Goal: Task Accomplishment & Management: Manage account settings

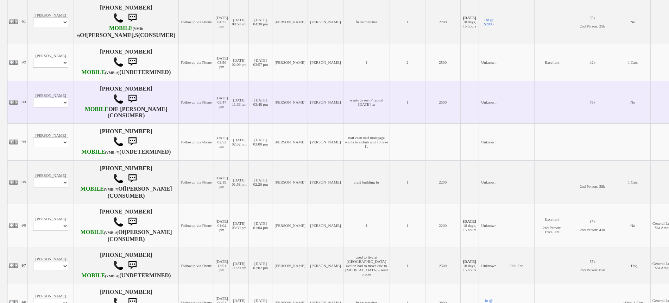
scroll to position [176, 0]
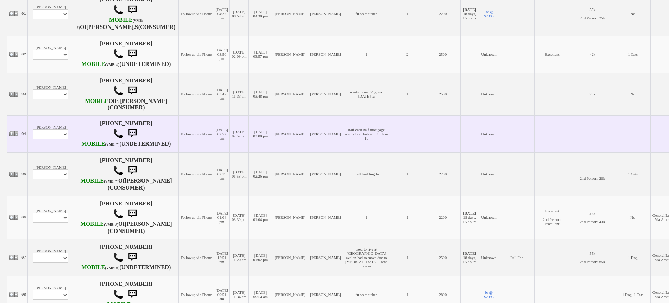
click at [48, 146] on td "Alexandra Profile Edit Print Closed Deals" at bounding box center [51, 133] width 46 height 37
click at [47, 139] on select "Profile Edit Print Closed Deals" at bounding box center [50, 134] width 35 height 10
select select "ChangeURL,/crm/custom/edit_client_form.php?redirect=%2Fcrm%2Fclients.php&id=167…"
click at [33, 139] on select "Profile Edit Print Closed Deals" at bounding box center [50, 134] width 35 height 10
select select
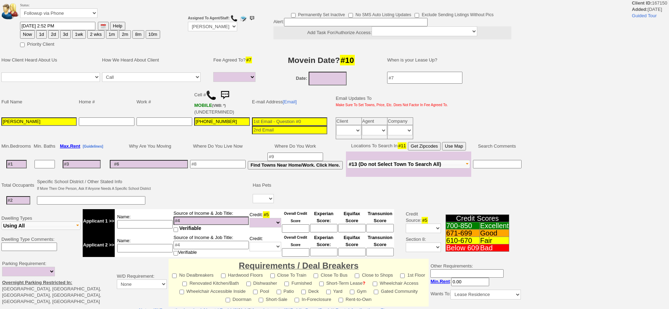
select select
drag, startPoint x: 0, startPoint y: 0, endPoint x: 58, endPoint y: 17, distance: 60.4
click at [60, 14] on select "Followup via Phone Followup via Email Followup When Section 8 Property Found De…" at bounding box center [58, 12] width 77 height 9
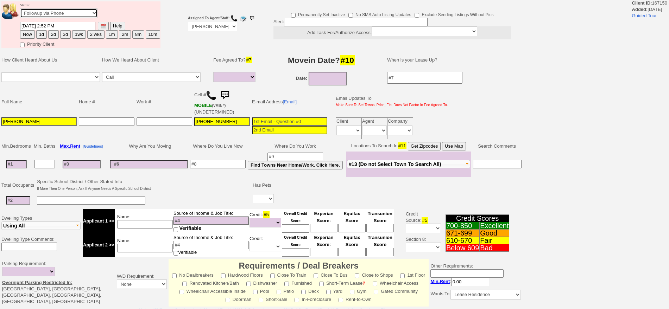
select select "Inactive"
click at [20, 11] on select "Followup via Phone Followup via Email Followup When Section 8 Property Found De…" at bounding box center [58, 12] width 77 height 9
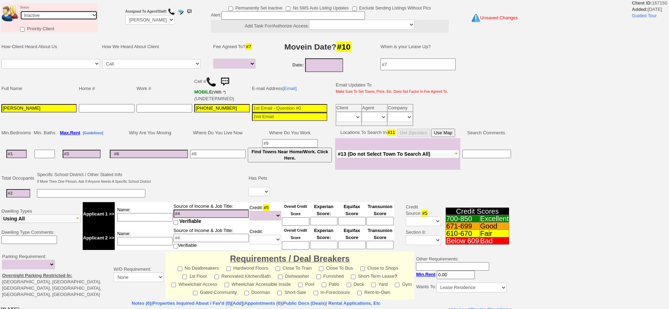
scroll to position [166, 0]
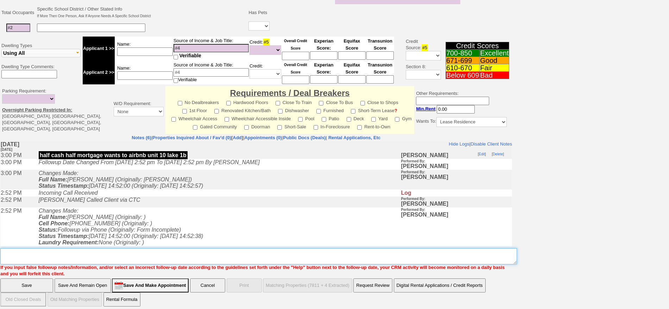
click at [305, 248] on textarea "Insert New Note Here" at bounding box center [258, 256] width 516 height 16
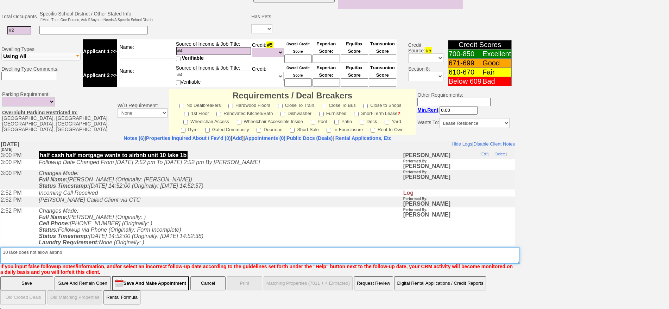
scroll to position [189, 0]
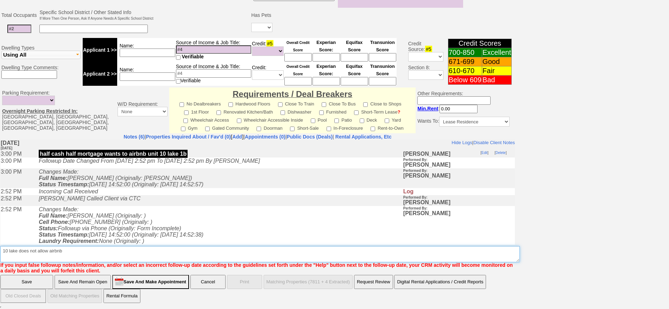
type textarea "10 lake does not allow airbnb"
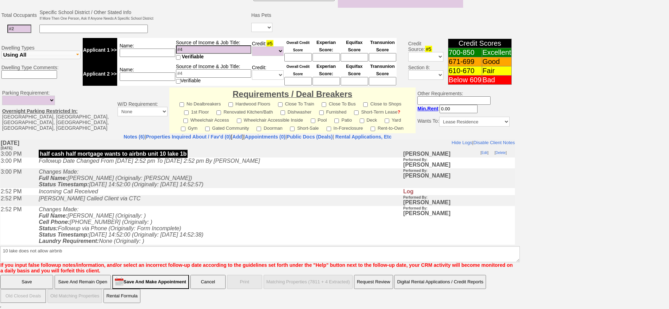
scroll to position [13, 0]
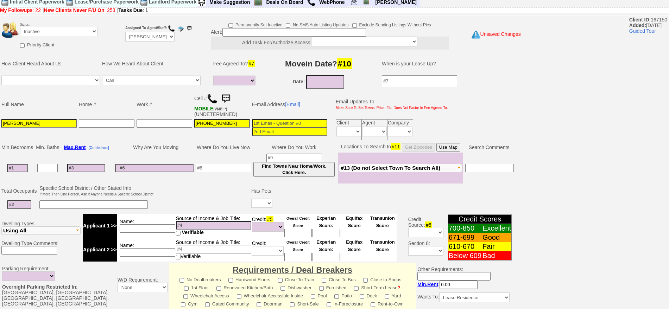
click at [214, 100] on img at bounding box center [212, 99] width 11 height 11
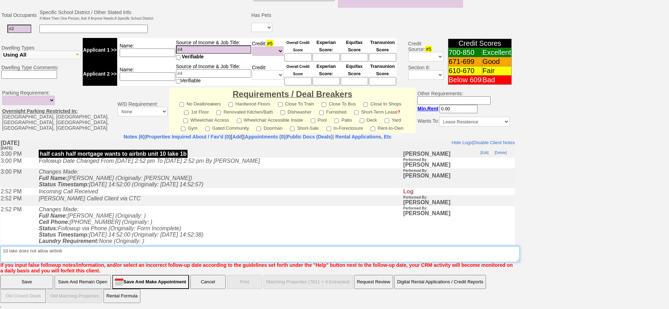
click at [172, 249] on textarea "Insert New Note Here" at bounding box center [259, 254] width 519 height 16
click at [75, 252] on textarea "Insert New Note Here" at bounding box center [259, 254] width 519 height 16
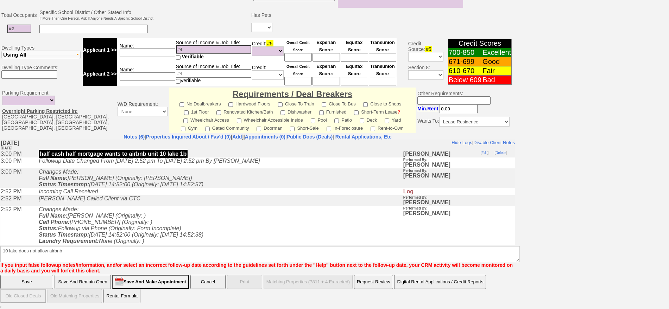
click at [30, 279] on input "Save" at bounding box center [26, 282] width 53 height 14
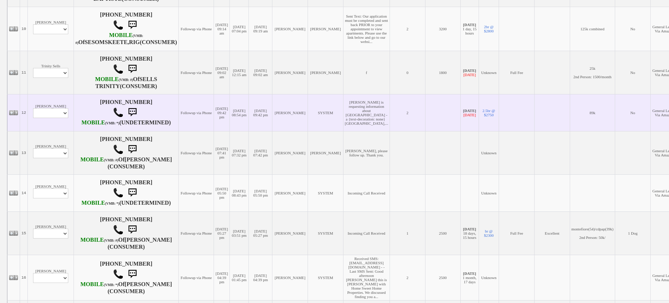
scroll to position [616, 0]
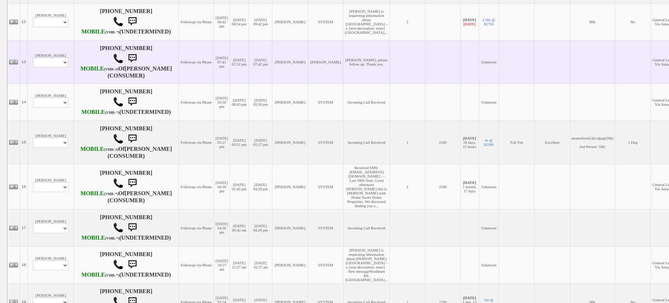
click at [50, 83] on td "Sara Abraham Profile Edit Print Email Externally (Will Not Be Tracked In CRM) C…" at bounding box center [51, 61] width 46 height 43
click at [49, 67] on select "Profile Edit Print Email Externally (Will Not Be Tracked In CRM) Closed Deals" at bounding box center [50, 62] width 35 height 10
select select "ChangeURL,/crm/custom/edit_client_form.php?redirect=%2Fcrm%2Fclients.php&id=167…"
click at [33, 67] on select "Profile Edit Print Email Externally (Will Not Be Tracked In CRM) Closed Deals" at bounding box center [50, 62] width 35 height 10
select select
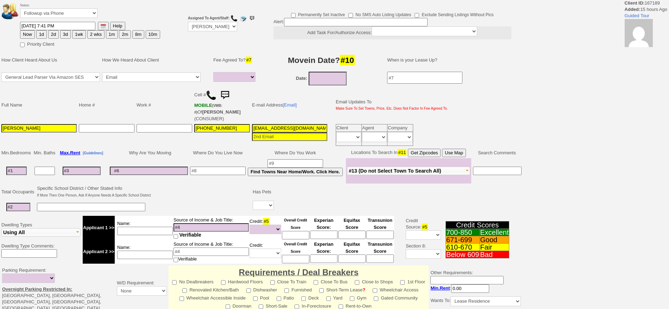
select select
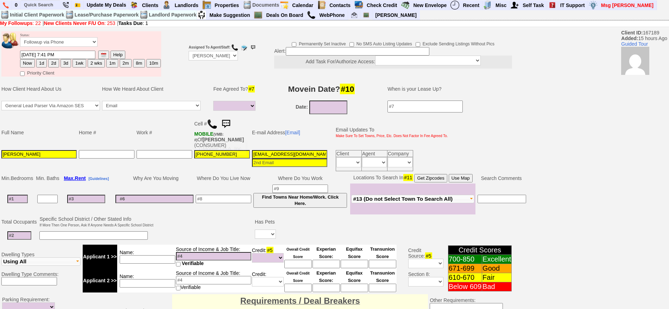
click at [210, 121] on img at bounding box center [212, 124] width 11 height 11
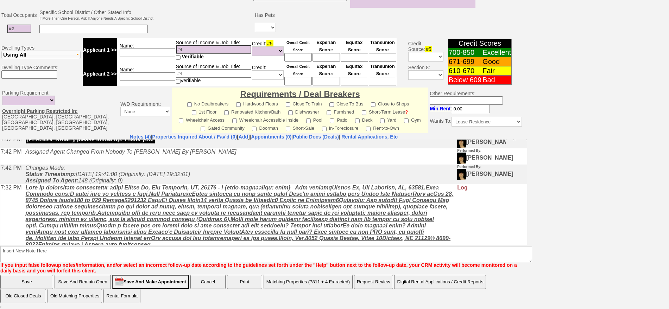
scroll to position [25, 0]
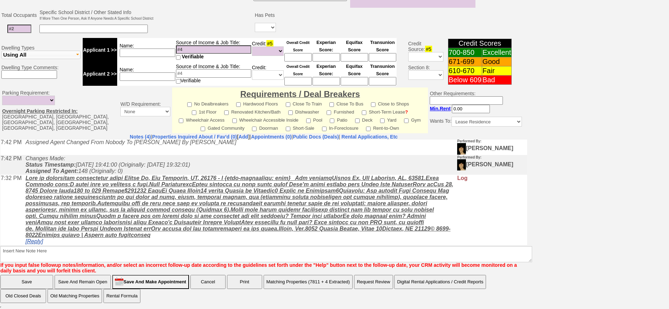
click at [29, 241] on link "[Reply]" at bounding box center [35, 241] width 18 height 6
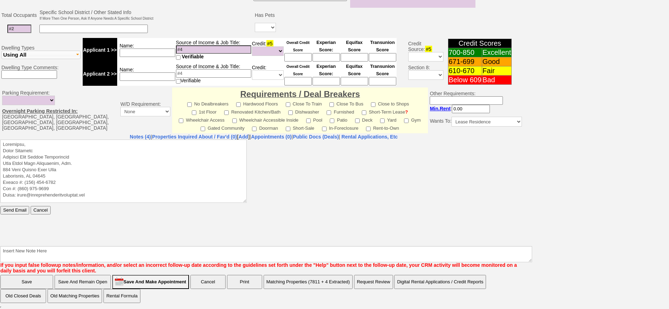
scroll to position [0, 0]
click at [63, 146] on textarea at bounding box center [123, 170] width 246 height 63
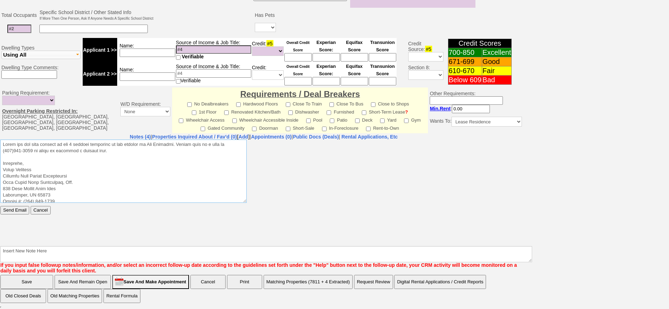
drag, startPoint x: 126, startPoint y: 152, endPoint x: 0, endPoint y: 128, distance: 128.3
click html "Send Email Cancel"
type textarea "Thank you for your request on the 2 bedroom apartment we are hosting in New Roc…"
click at [13, 208] on input "Send Email" at bounding box center [14, 210] width 29 height 8
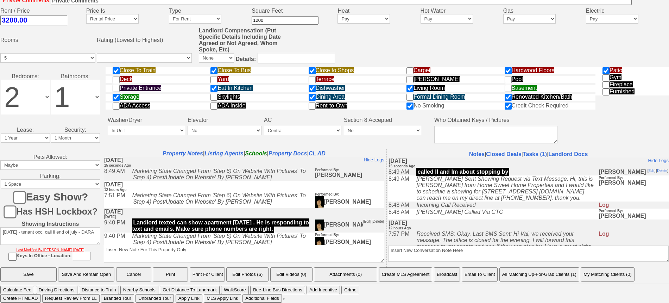
click at [463, 262] on td "Notes | Closed Deals | Tasks (1) | Landlord Docs Insert New Conversation Note H…" at bounding box center [528, 207] width 284 height 119
click at [457, 255] on textarea "Insert New Conversation Note Here" at bounding box center [528, 253] width 280 height 16
type textarea "previewing friday morning at 9am"
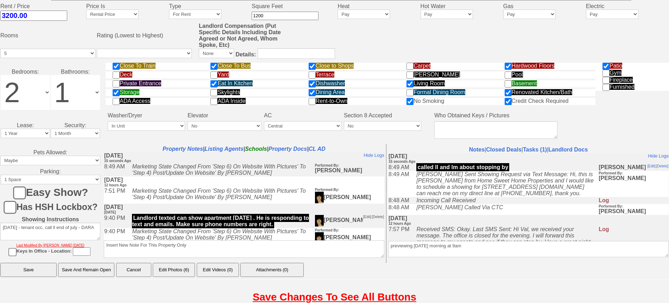
click at [0, 262] on input "Save" at bounding box center [28, 269] width 56 height 14
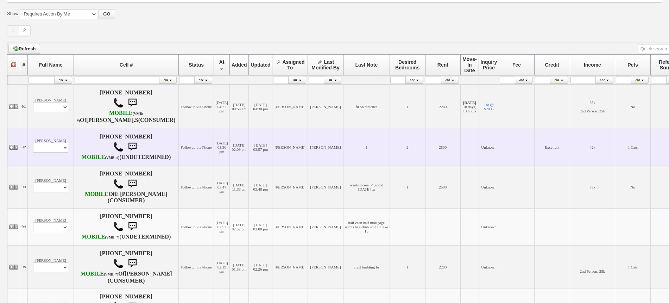
scroll to position [88, 0]
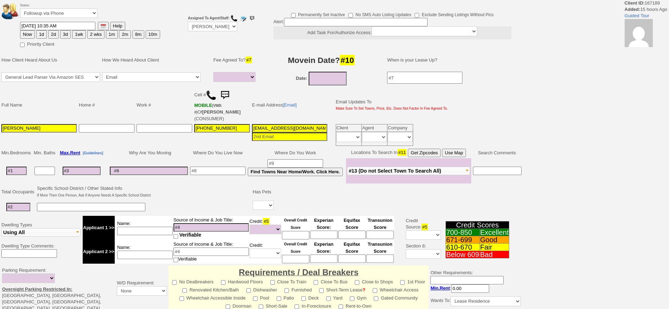
select select
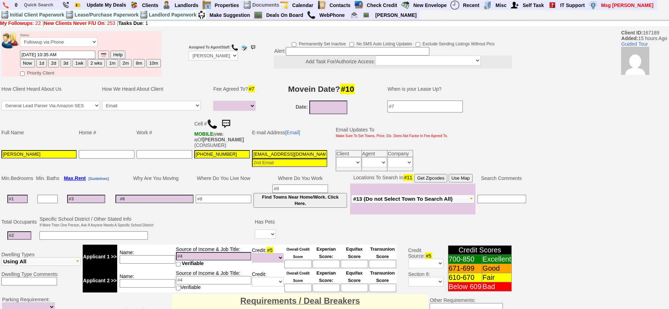
click at [230, 121] on img at bounding box center [226, 124] width 14 height 14
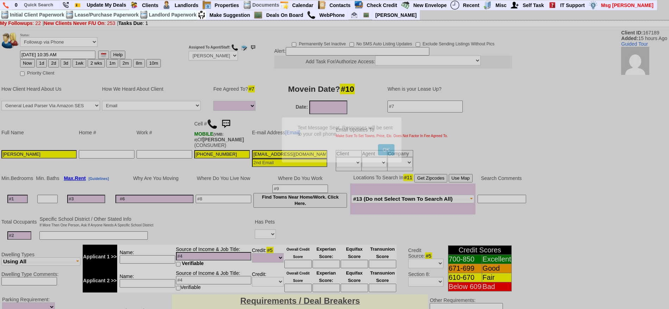
click at [378, 144] on button "OK" at bounding box center [386, 149] width 16 height 11
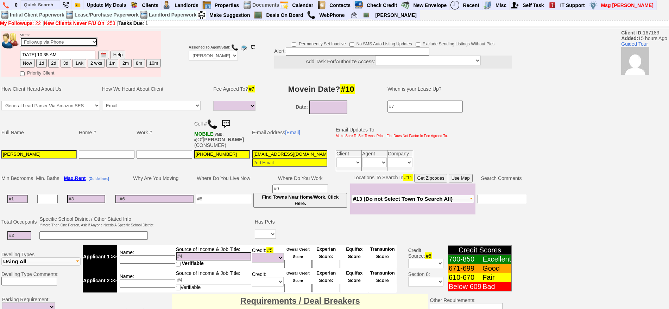
click at [72, 42] on select "Followup via Phone Followup via Email Followup When Section 8 Property Found De…" at bounding box center [58, 41] width 77 height 9
select select "Inactive"
click at [20, 40] on select "Followup via Phone Followup via Email Followup When Section 8 Property Found De…" at bounding box center [58, 41] width 77 height 9
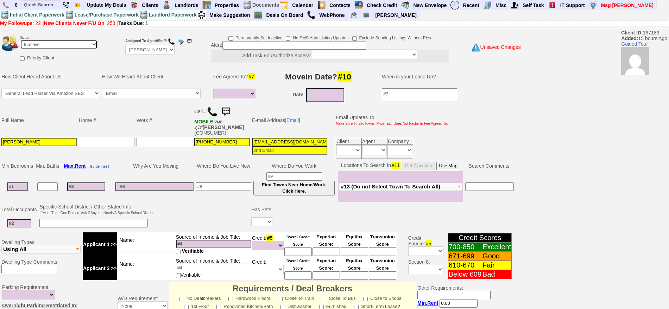
scroll to position [195, 0]
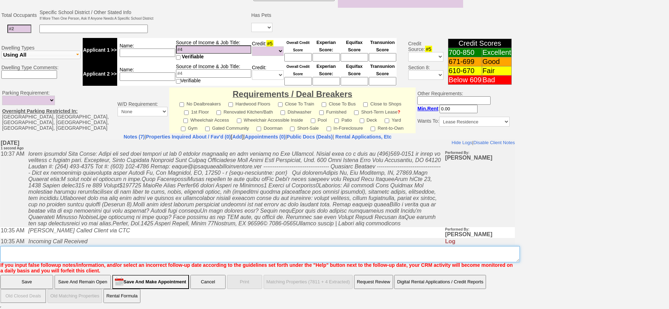
click at [319, 254] on textarea "Insert New Note Here" at bounding box center [259, 254] width 519 height 16
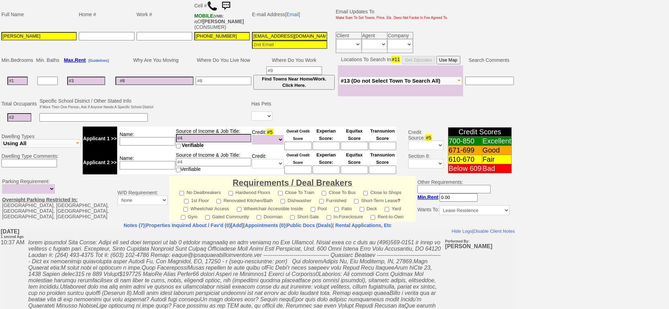
scroll to position [0, 0]
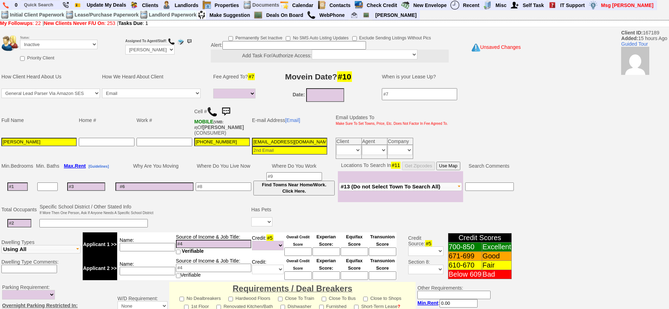
type textarea "called client lm sent txt and email ia until response"
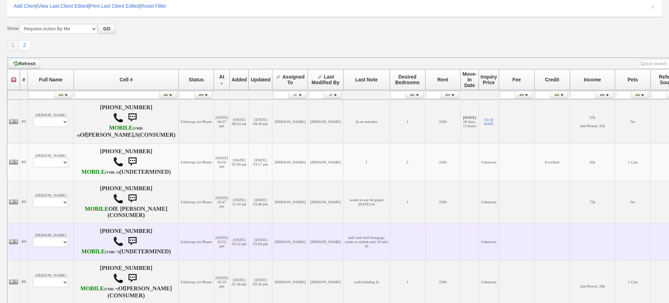
scroll to position [132, 0]
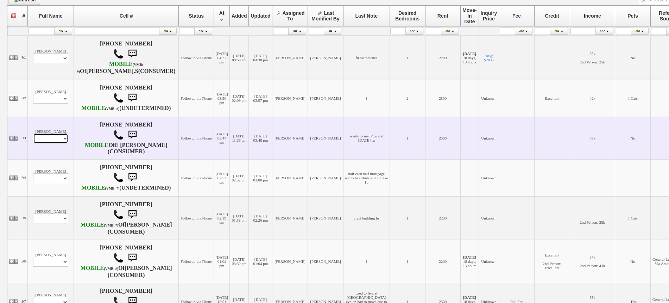
click at [58, 143] on select "Profile Edit Print Email Externally (Will Not Be Tracked In CRM) Closed Deals" at bounding box center [50, 138] width 35 height 10
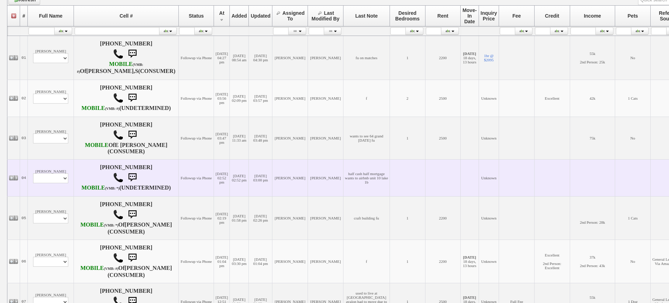
click at [279, 196] on td "[PERSON_NAME]" at bounding box center [290, 177] width 36 height 37
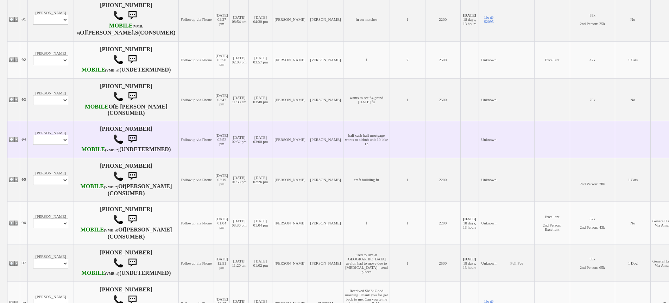
scroll to position [220, 0]
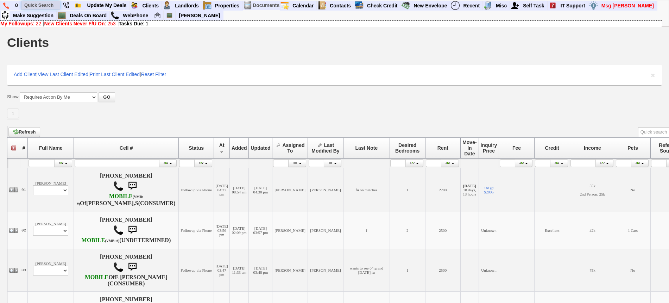
click at [47, 6] on input "text" at bounding box center [40, 5] width 39 height 9
click at [57, 6] on input "6466576108" at bounding box center [40, 5] width 39 height 9
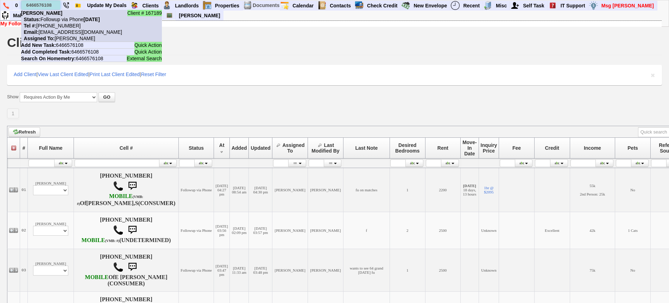
type input "6466576108"
click at [56, 17] on nobr "Status: Followup via Phone Wednesday, August 13th, 2025" at bounding box center [60, 20] width 79 height 6
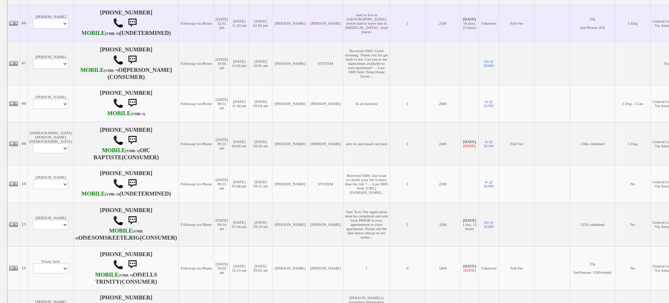
scroll to position [352, 0]
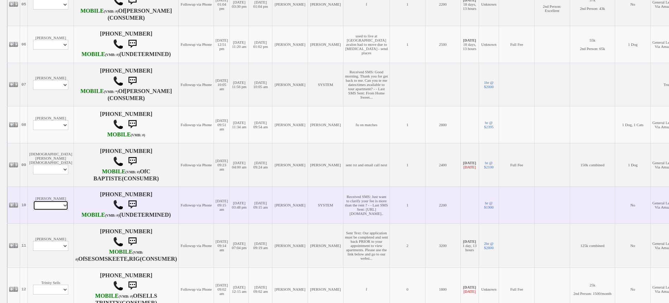
click at [51, 210] on select "Profile Edit Print Email Externally (Will Not Be Tracked In CRM) Closed Deals" at bounding box center [50, 205] width 35 height 10
select select "ChangeURL,/crm/custom/edit_client_form.php?redirect=%2Fcrm%2Fclients.php&id=166…"
click at [33, 210] on select "Profile Edit Print Email Externally (Will Not Be Tracked In CRM) Closed Deals" at bounding box center [50, 205] width 35 height 10
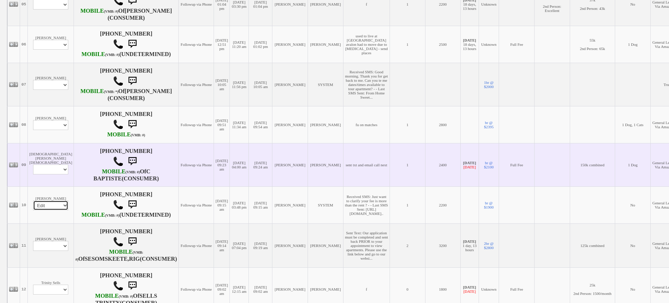
select select
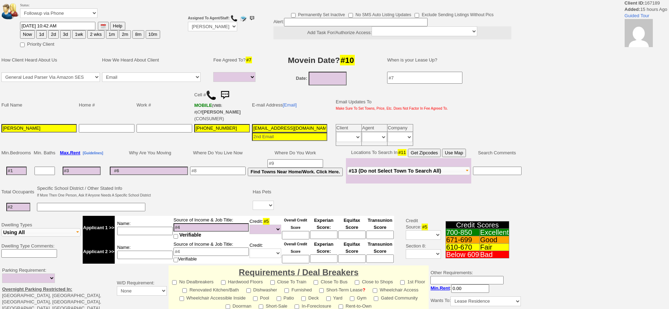
select select
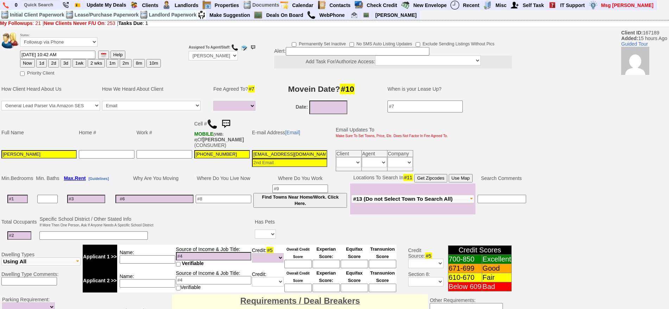
click at [214, 126] on img at bounding box center [212, 124] width 11 height 11
click at [22, 201] on input at bounding box center [17, 199] width 20 height 8
type input "2"
select select
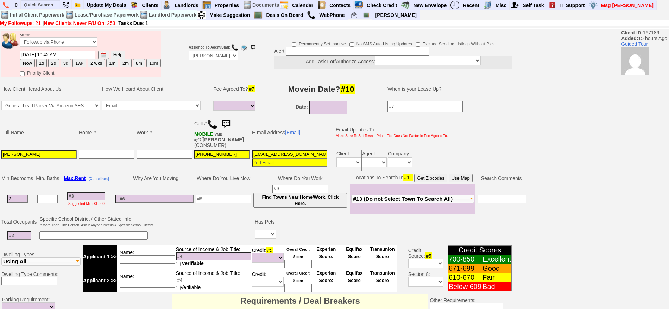
type input "2"
click at [87, 197] on td "Suggested Min: $1,900" at bounding box center [86, 199] width 52 height 31
select select
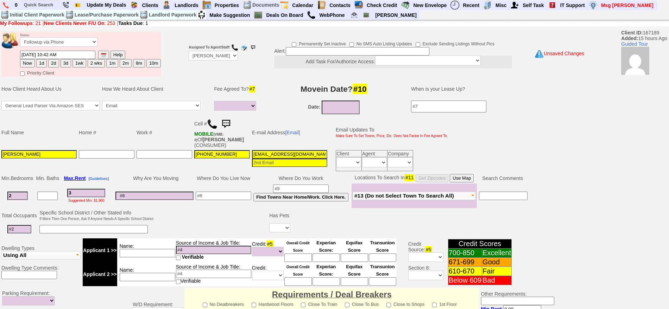
type input "30"
select select
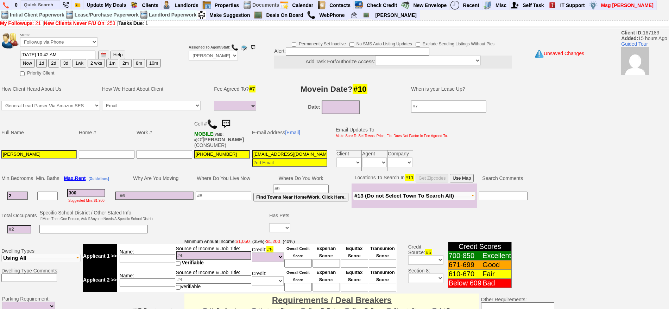
type input "3000"
select select
type input "3000"
select select
click at [469, 178] on button "Use Map" at bounding box center [462, 178] width 24 height 8
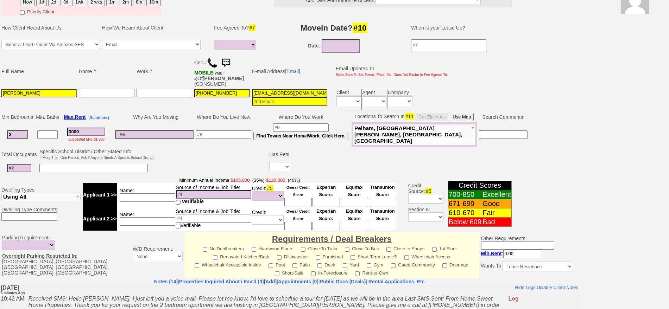
scroll to position [203, 0]
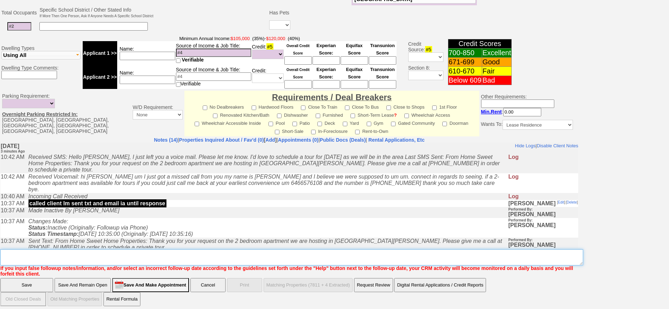
click at [129, 254] on textarea "Insert New Note Here" at bounding box center [291, 257] width 583 height 16
type textarea "f"
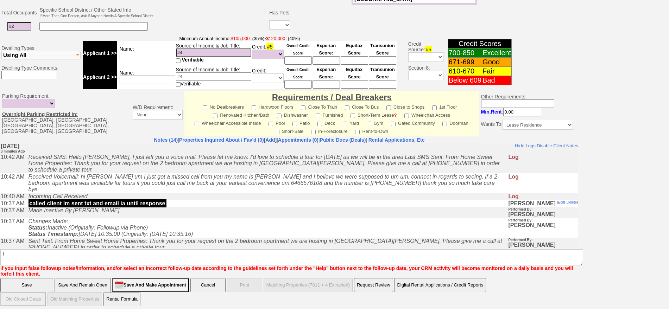
click input "Save And Remain Open" at bounding box center [83, 285] width 56 height 14
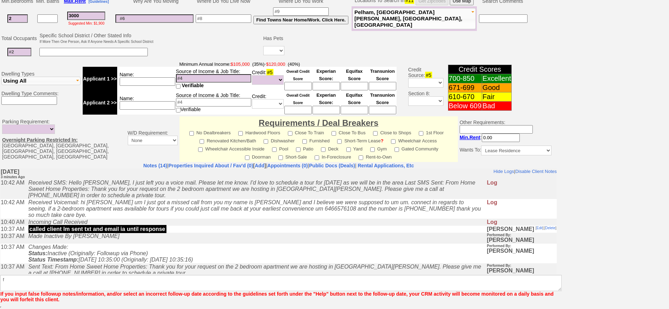
scroll to position [177, 0]
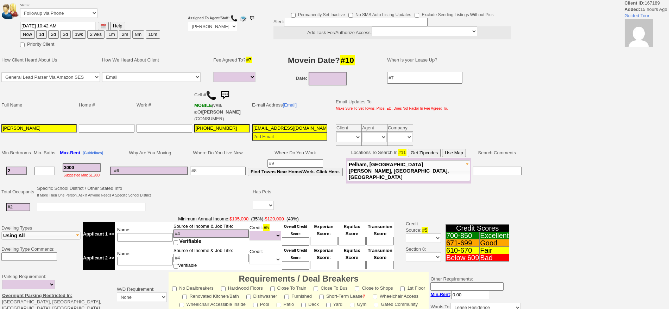
select select
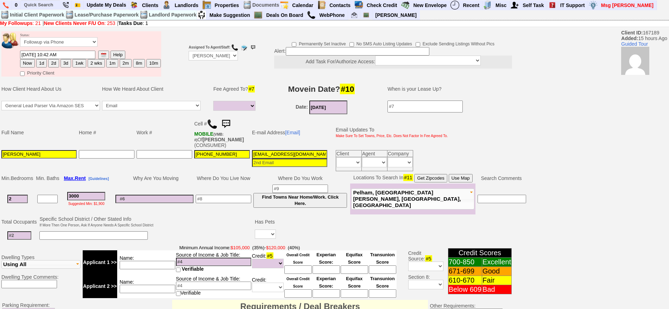
click at [343, 111] on input "[DATE]" at bounding box center [328, 108] width 38 height 14
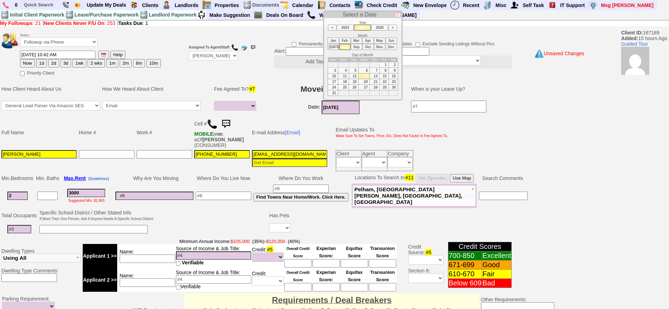
click at [356, 46] on li "Sep" at bounding box center [356, 47] width 11 height 6
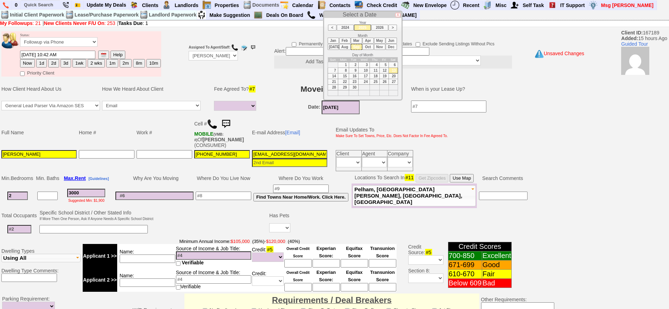
click at [341, 65] on td "1" at bounding box center [343, 65] width 11 height 6
type input "[DATE]"
click at [236, 202] on td at bounding box center [224, 196] width 58 height 25
click at [235, 198] on input at bounding box center [224, 196] width 56 height 8
click at [235, 196] on input at bounding box center [224, 196] width 56 height 8
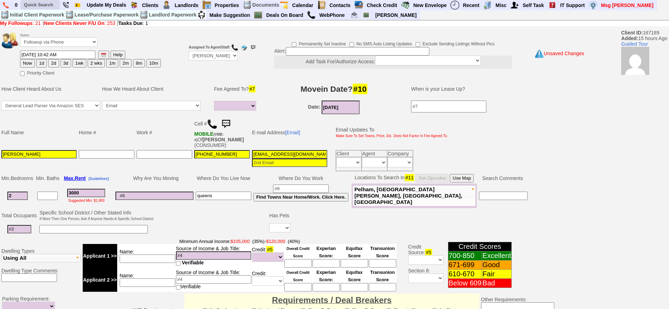
type input "queens"
click at [45, 8] on input "text" at bounding box center [40, 4] width 39 height 9
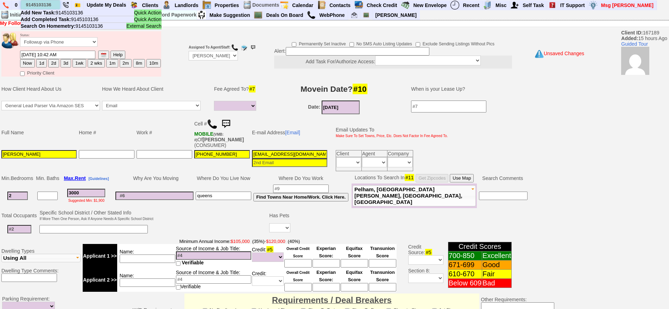
click at [54, 5] on input "9145103136" at bounding box center [40, 4] width 39 height 9
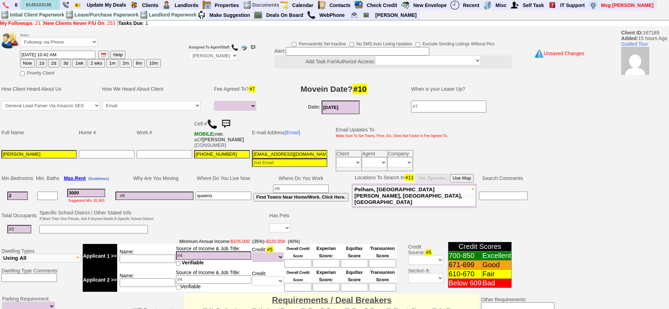
type input "9145103136"
click at [300, 185] on input at bounding box center [301, 189] width 56 height 8
click at [281, 229] on select "Yes No" at bounding box center [279, 227] width 21 height 9
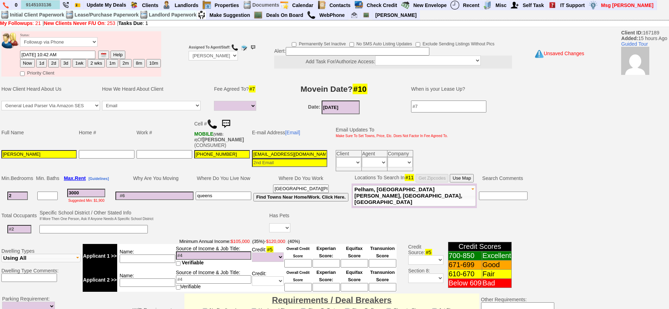
click at [287, 187] on input "[GEOGRAPHIC_DATA][PERSON_NAME]" at bounding box center [301, 189] width 56 height 8
type input "[GEOGRAPHIC_DATA][PERSON_NAME]"
click at [17, 231] on input at bounding box center [19, 229] width 24 height 8
type input "2"
click at [231, 196] on input "queens" at bounding box center [224, 196] width 56 height 8
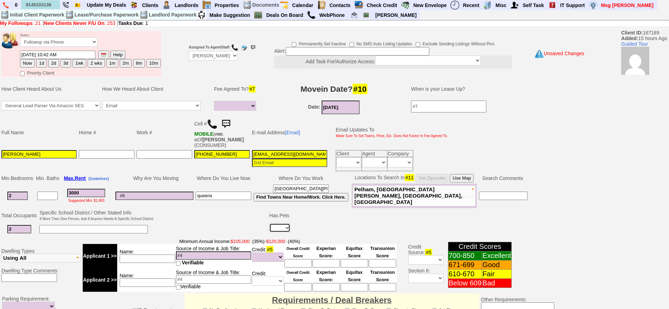
click at [272, 227] on select "Yes No" at bounding box center [279, 227] width 21 height 9
select select "No"
click at [269, 223] on select "Yes No" at bounding box center [279, 227] width 21 height 9
click at [222, 220] on td at bounding box center [211, 223] width 114 height 28
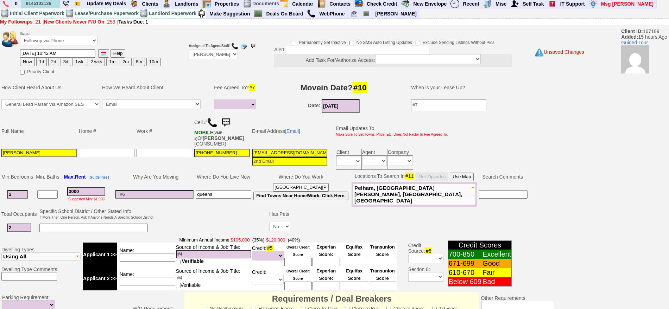
click at [472, 178] on button "Use Map" at bounding box center [462, 177] width 24 height 8
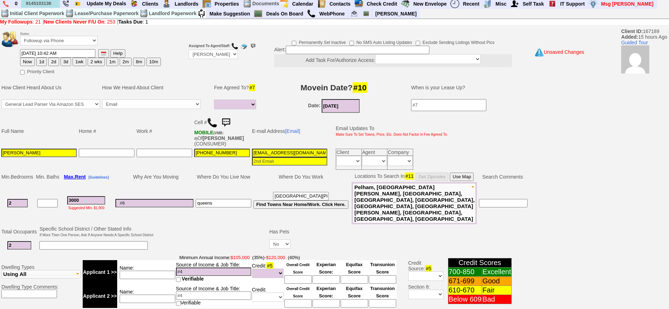
click at [95, 196] on input "3000" at bounding box center [86, 200] width 38 height 8
drag, startPoint x: 93, startPoint y: 191, endPoint x: 56, endPoint y: 191, distance: 36.6
click at [56, 191] on tr "2 3000 Suggested Min: $1,900 queens port chester Find Towns Near Home/Work. Cli…" at bounding box center [264, 203] width 528 height 42
type input "28"
select select
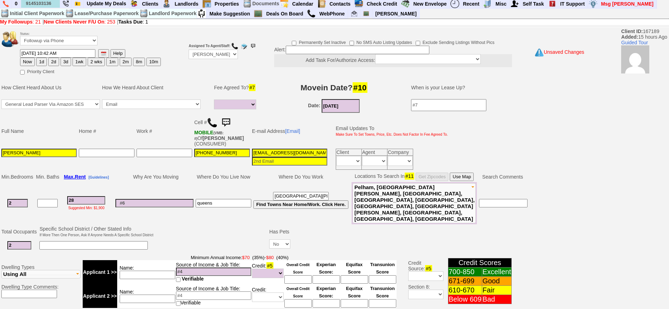
type input "280"
select select
type input "2800"
select select
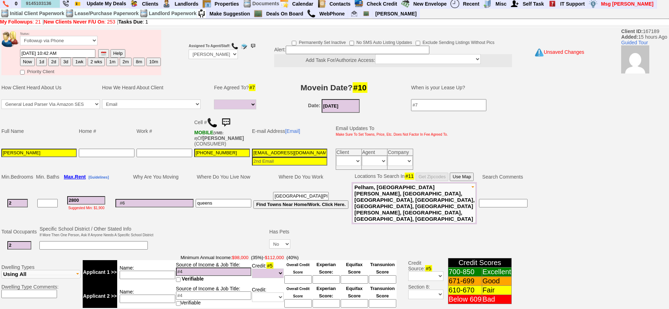
type input "2800"
click at [299, 153] on input "3k1aps1q5nh40i19pfu1y1fds5j@convo.zillow.com" at bounding box center [289, 153] width 75 height 8
select select
click at [299, 153] on input "3k1aps1q5nh40i19pfu1y1fds5j@convo.zillow.com" at bounding box center [289, 153] width 75 height 8
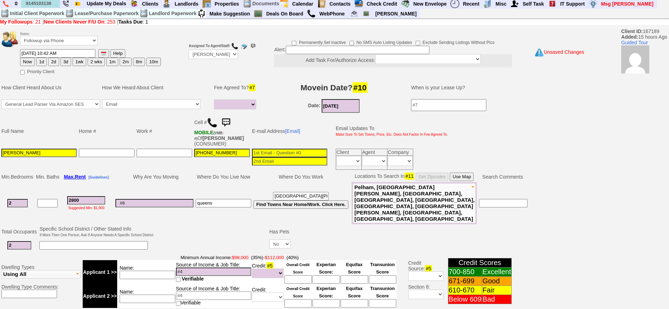
click at [284, 153] on input at bounding box center [289, 153] width 75 height 8
click at [160, 199] on input at bounding box center [154, 203] width 78 height 8
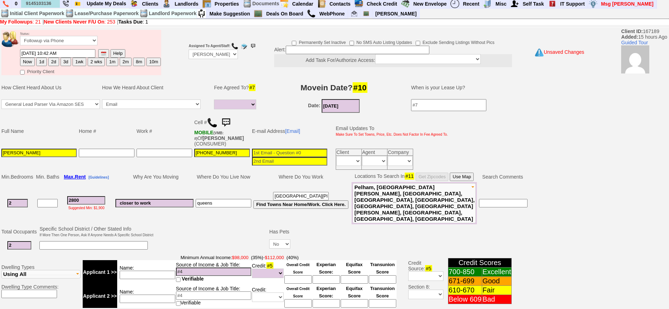
type input "closer to work"
click at [166, 271] on input at bounding box center [148, 275] width 56 height 8
click at [200, 268] on input at bounding box center [213, 272] width 75 height 8
type input "118k combined"
click at [195, 228] on td at bounding box center [211, 239] width 114 height 28
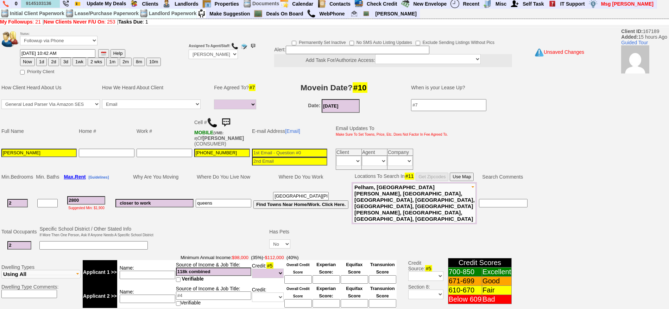
click at [158, 271] on input at bounding box center [148, 275] width 56 height 8
click at [99, 185] on td "2800 Suggested Min: $1,900" at bounding box center [86, 203] width 52 height 42
click at [179, 189] on td "closer to work" at bounding box center [154, 203] width 80 height 42
click at [193, 199] on input "closer to work" at bounding box center [154, 203] width 78 height 8
click at [91, 196] on input "2800" at bounding box center [86, 200] width 38 height 8
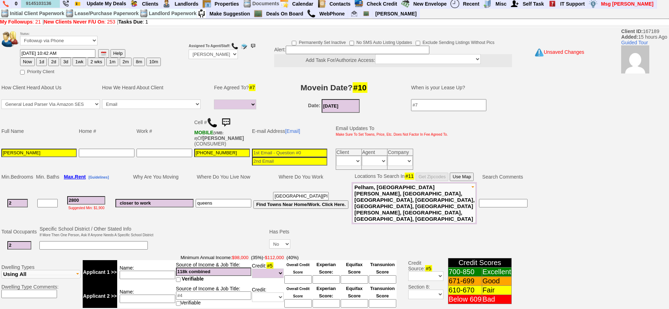
click at [271, 154] on input at bounding box center [289, 153] width 75 height 8
click at [469, 176] on button "Use Map" at bounding box center [462, 177] width 24 height 8
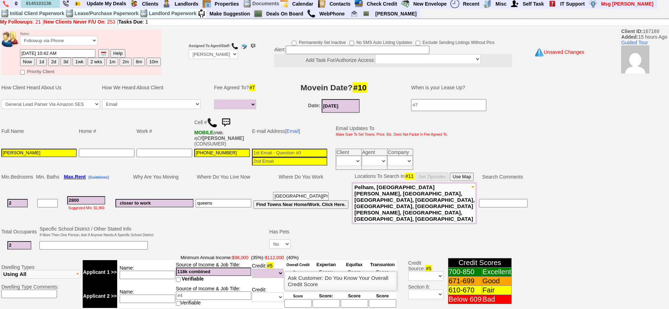
click at [297, 275] on input at bounding box center [297, 279] width 27 height 8
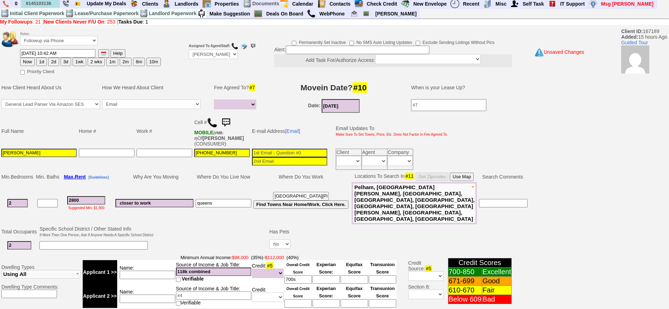
type input "700s"
click at [324, 239] on td at bounding box center [433, 246] width 285 height 14
click at [296, 155] on input at bounding box center [289, 153] width 75 height 8
click at [299, 153] on input at bounding box center [289, 153] width 75 height 8
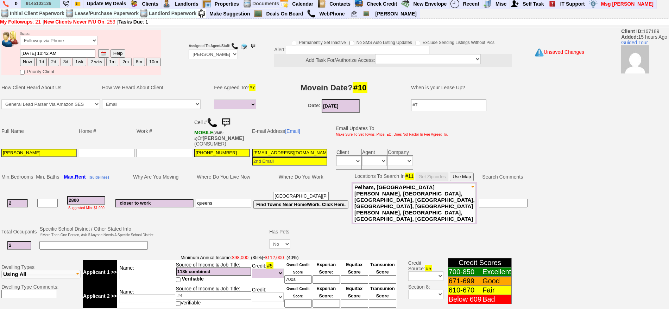
type input "[EMAIL_ADDRESS][DOMAIN_NAME]"
click at [225, 199] on input "queens" at bounding box center [224, 203] width 56 height 8
click at [284, 153] on input "[EMAIL_ADDRESS][DOMAIN_NAME]" at bounding box center [289, 153] width 75 height 8
click at [321, 152] on input "[EMAIL_ADDRESS][DOMAIN_NAME]" at bounding box center [289, 153] width 75 height 8
drag, startPoint x: 18, startPoint y: 195, endPoint x: 0, endPoint y: 195, distance: 17.9
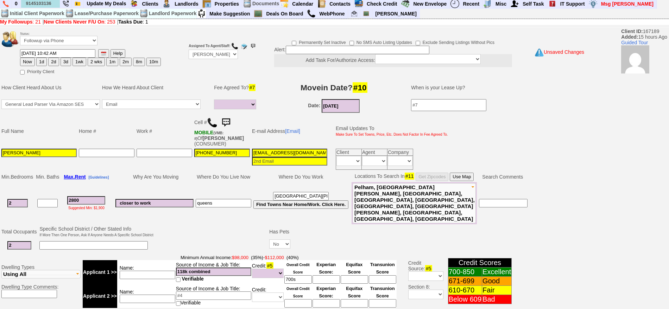
click at [0, 195] on td "Min. Bedrooms Min. Baths Max. Rent [Guidelines] Why Are You Moving Where Do You…" at bounding box center [289, 197] width 578 height 53
click at [203, 182] on td "queens" at bounding box center [224, 203] width 58 height 42
click at [87, 196] on input "2800" at bounding box center [86, 200] width 38 height 8
drag, startPoint x: 92, startPoint y: 191, endPoint x: 0, endPoint y: 171, distance: 94.3
click at [0, 171] on td "Min. Bedrooms Min. Baths Max. Rent [Guidelines] Why Are You Moving Where Do You…" at bounding box center [289, 197] width 578 height 53
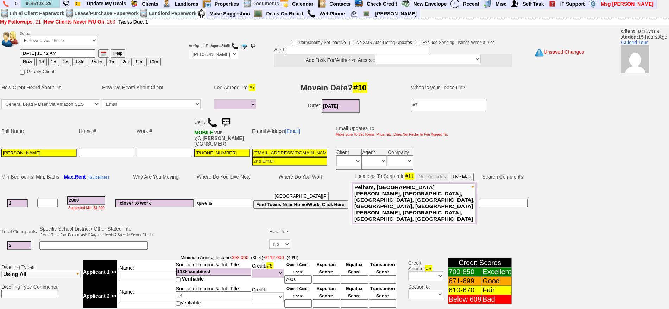
type input "3"
select select
type input "30"
select select
type input "3000"
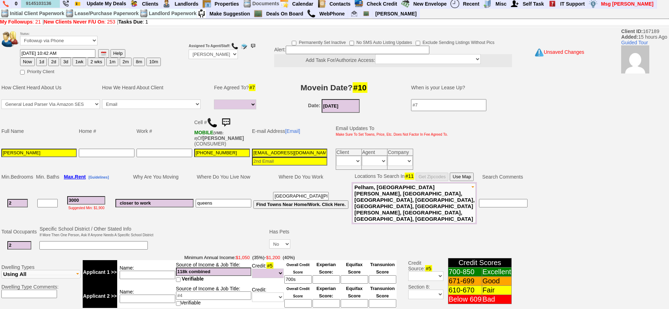
select select
type input "3000"
select select
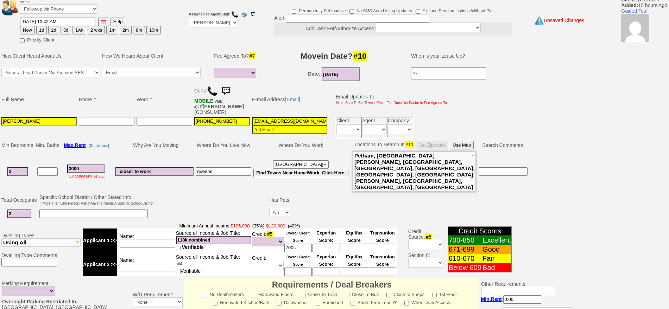
scroll to position [0, 0]
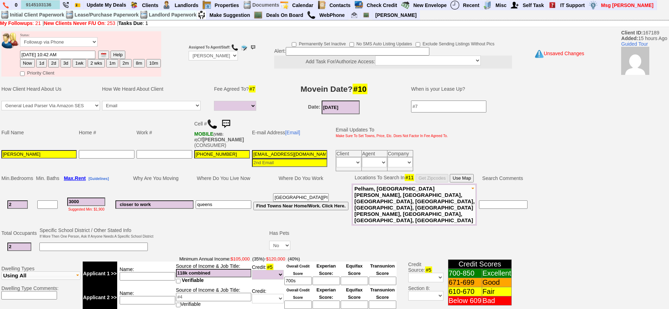
click at [39, 63] on button "1d" at bounding box center [41, 63] width 11 height 8
type input "[DATE] 10:46 AM"
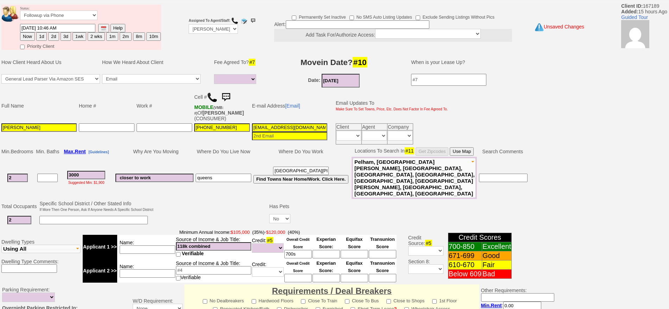
scroll to position [203, 0]
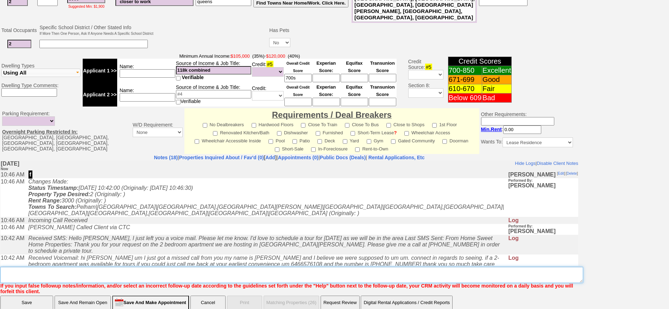
click at [301, 267] on textarea "Insert New Note Here" at bounding box center [291, 275] width 583 height 16
type textarea "f"
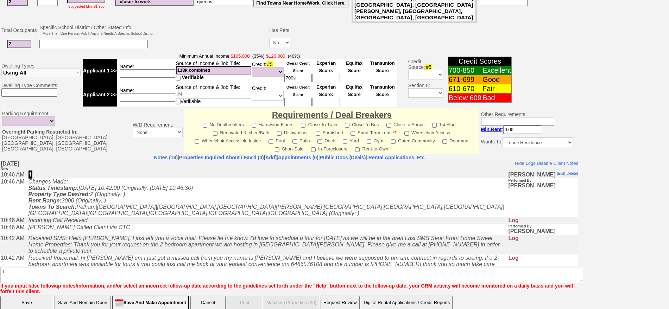
click input "Save And Remain Open" at bounding box center [83, 303] width 56 height 14
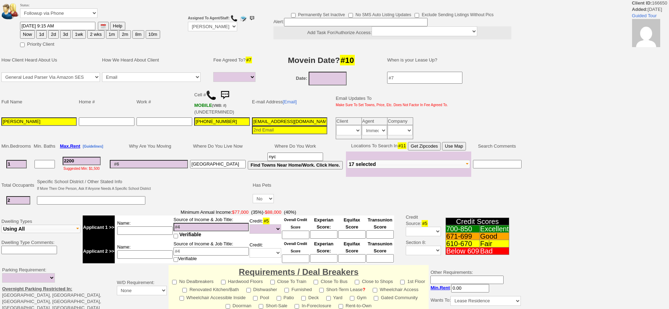
select select
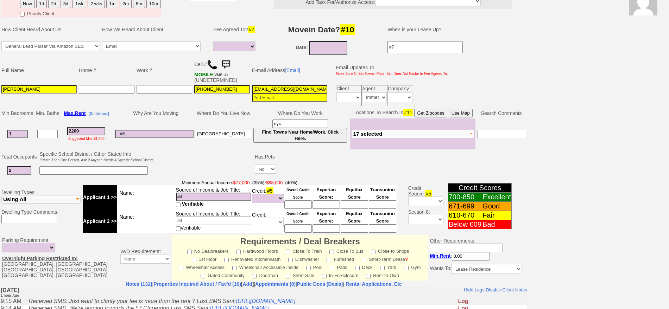
scroll to position [44, 0]
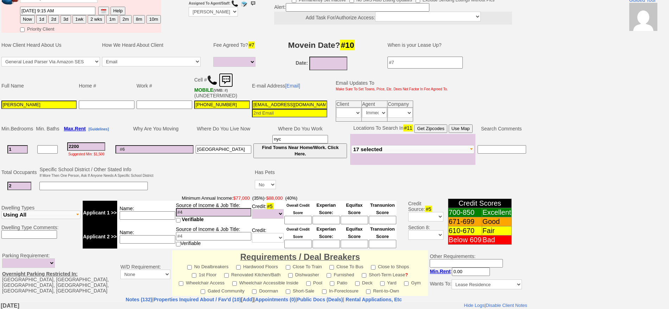
drag, startPoint x: 226, startPoint y: 81, endPoint x: 419, endPoint y: 54, distance: 195.1
click at [226, 81] on img at bounding box center [226, 80] width 14 height 14
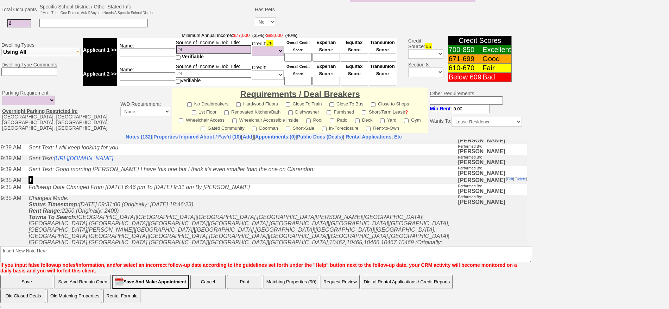
scroll to position [0, 0]
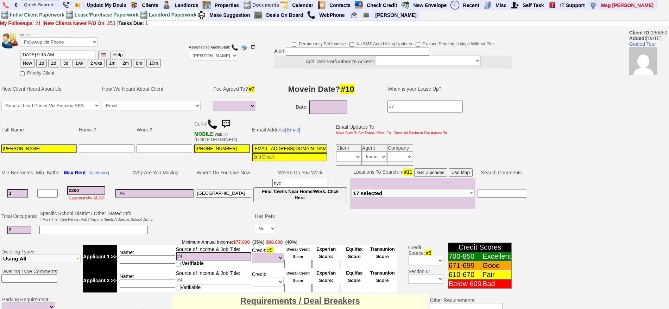
click at [230, 121] on img at bounding box center [226, 124] width 14 height 14
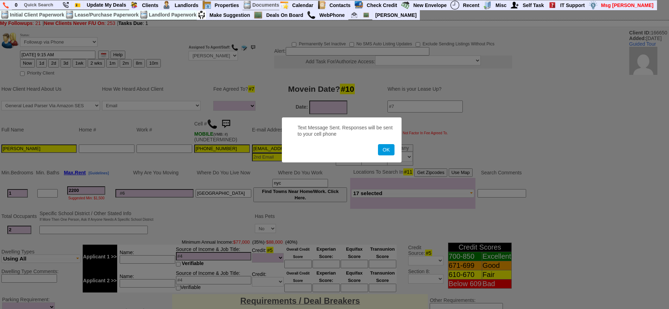
click at [378, 144] on button "OK" at bounding box center [386, 149] width 16 height 11
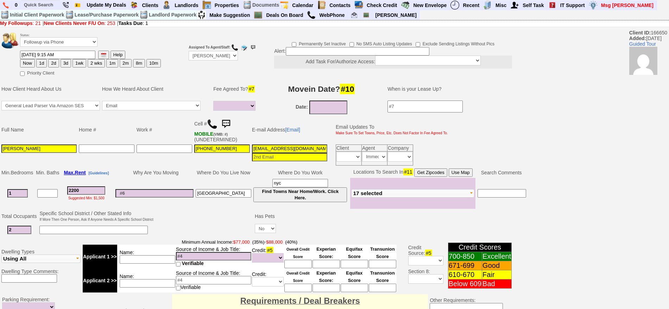
click at [228, 124] on img at bounding box center [226, 124] width 14 height 14
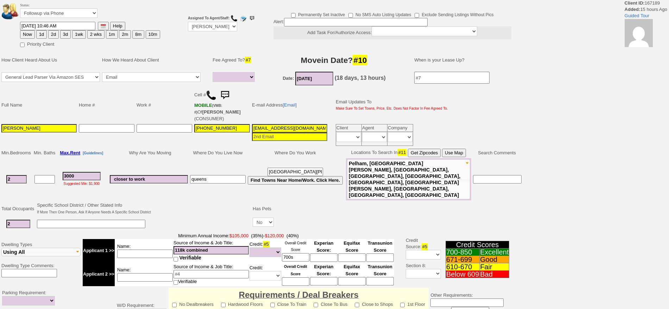
select select
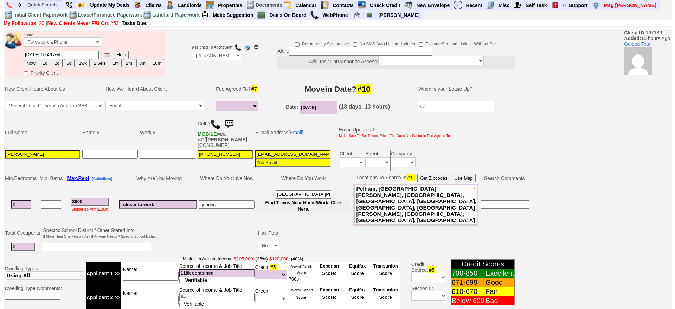
scroll to position [212, 0]
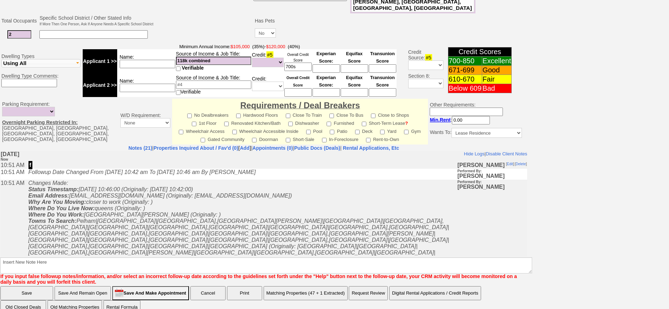
click at [310, 286] on button "Matching Properties (47 + 1 Extracted)" at bounding box center [305, 293] width 84 height 14
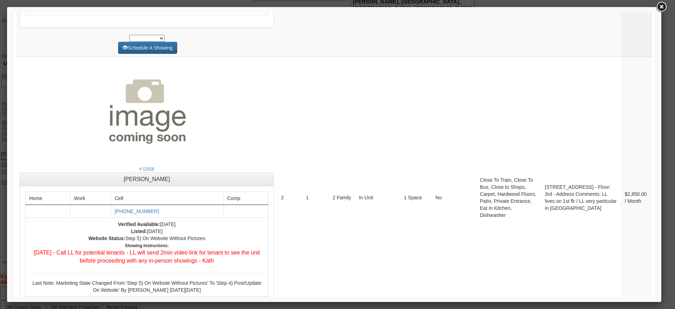
scroll to position [2810, 0]
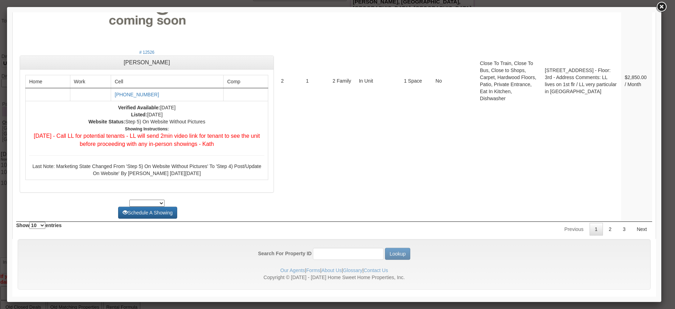
click at [604, 227] on link "2" at bounding box center [610, 229] width 13 height 13
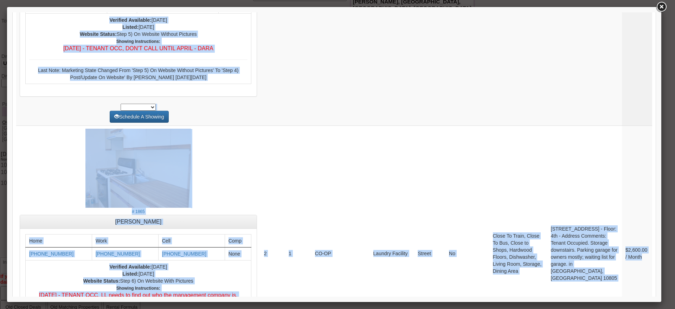
scroll to position [2694, 0]
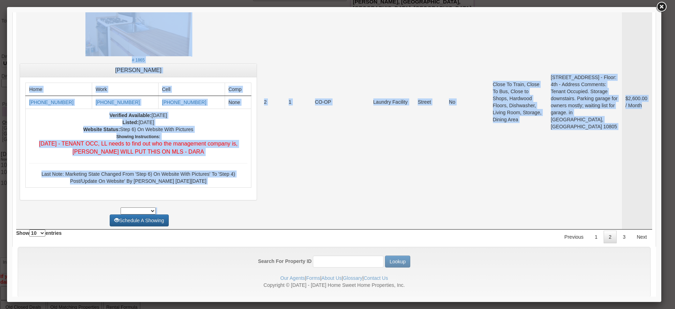
click at [554, 180] on td "[STREET_ADDRESS] - Floor: 4th - Address Comments: Tenant Occupied. Storage down…" at bounding box center [585, 101] width 75 height 255
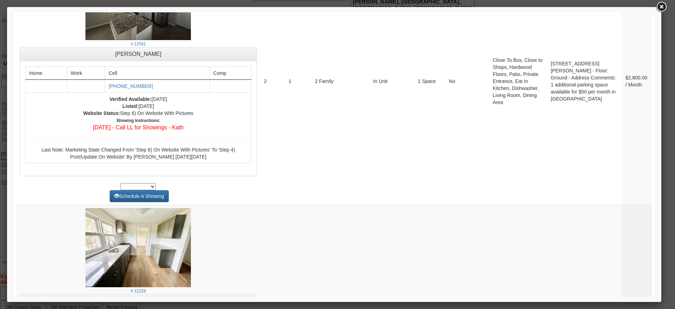
scroll to position [712, 0]
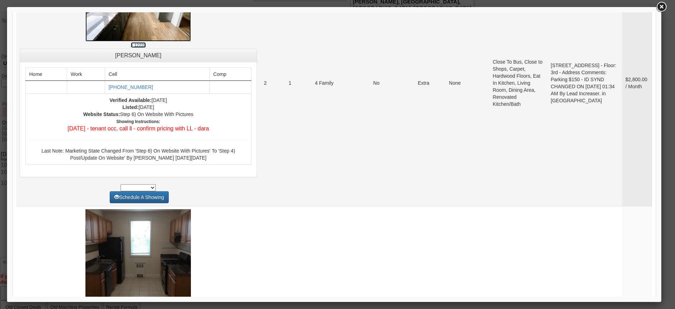
click at [176, 20] on img at bounding box center [138, 1] width 106 height 79
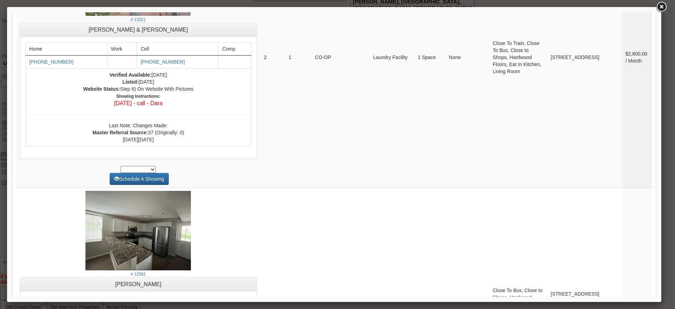
scroll to position [0, 0]
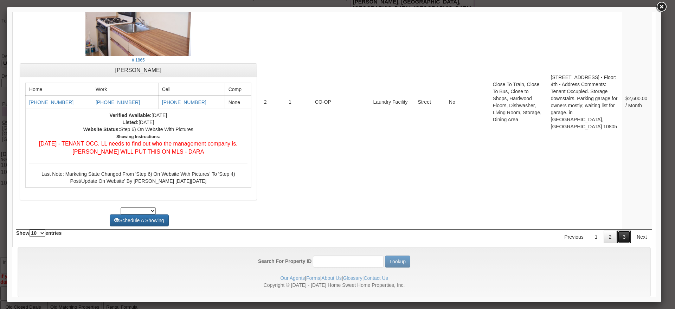
click at [618, 231] on link "3" at bounding box center [624, 237] width 13 height 13
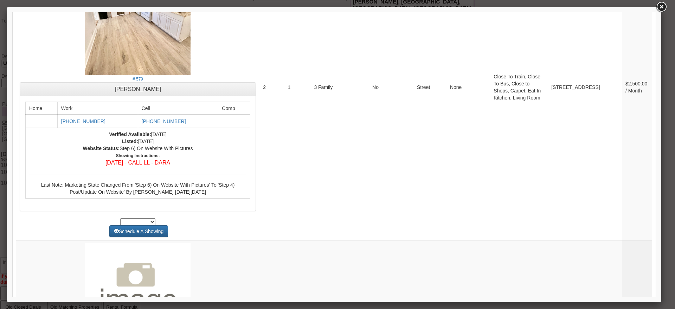
drag, startPoint x: 652, startPoint y: 261, endPoint x: 678, endPoint y: 93, distance: 170.6
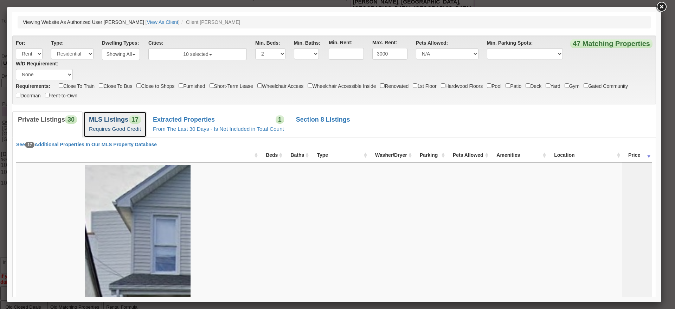
click at [108, 119] on b "MLS Listings" at bounding box center [108, 119] width 39 height 7
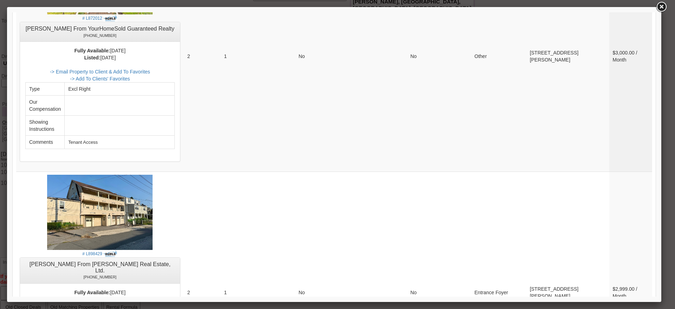
scroll to position [119, 0]
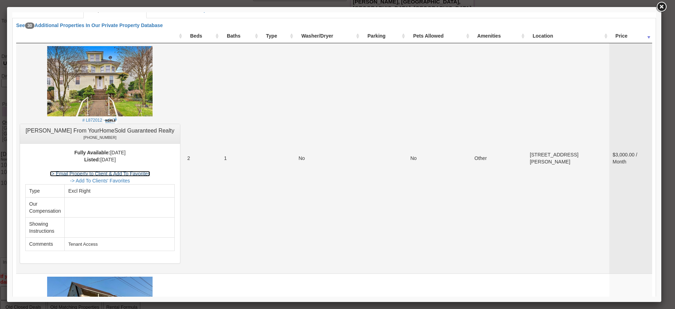
click at [128, 175] on link "-> Email Property to Client & Add To Favorites" at bounding box center [100, 174] width 100 height 6
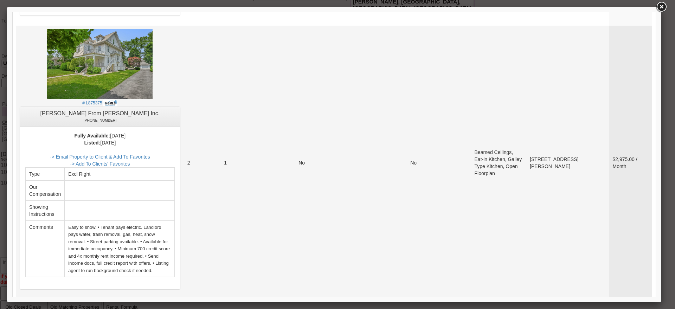
scroll to position [647, 0]
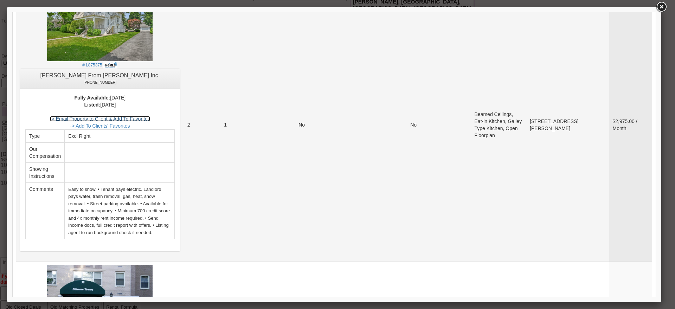
click at [150, 116] on link "-> Email Property to Client & Add To Favorites" at bounding box center [100, 119] width 100 height 6
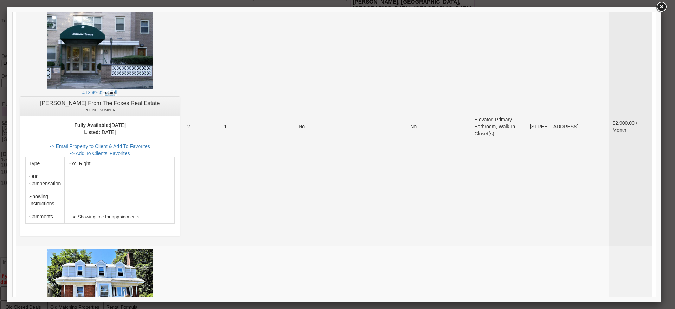
scroll to position [911, 0]
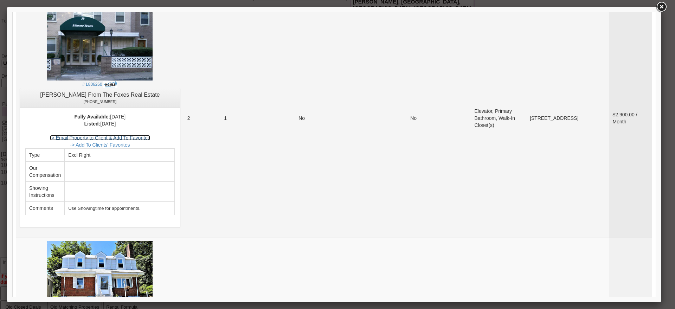
click at [144, 135] on link "-> Email Property to Client & Add To Favorites" at bounding box center [100, 138] width 100 height 6
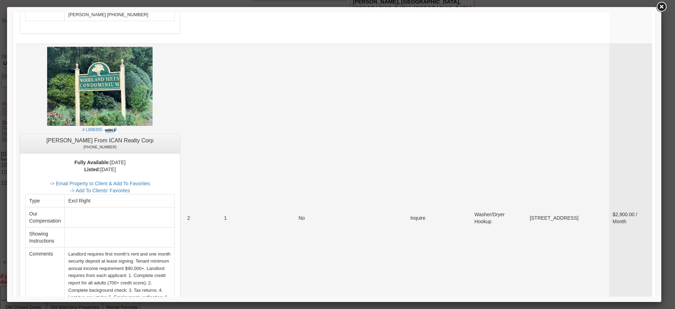
scroll to position [1702, 0]
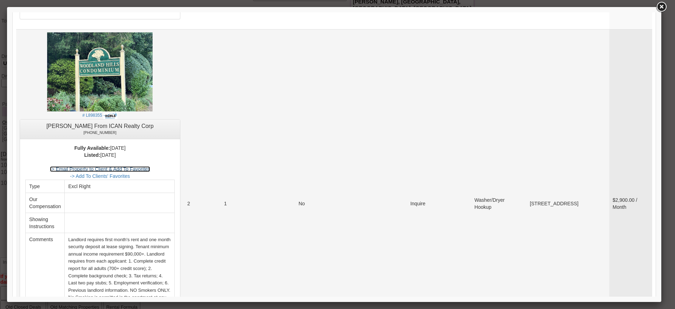
click at [150, 166] on link "-> Email Property to Client & Add To Favorites" at bounding box center [100, 169] width 100 height 6
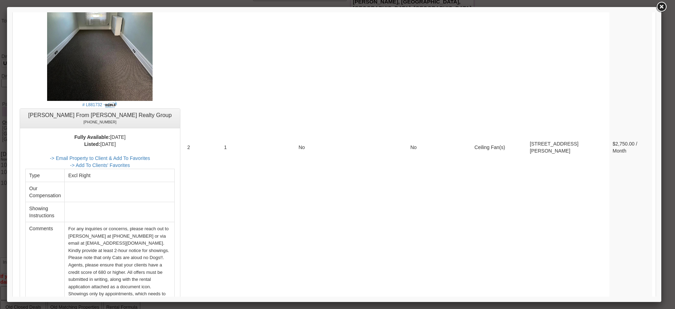
scroll to position [2827, 0]
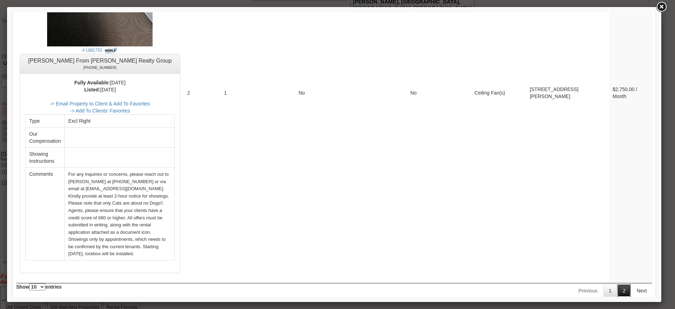
click at [618, 285] on link "2" at bounding box center [624, 291] width 13 height 13
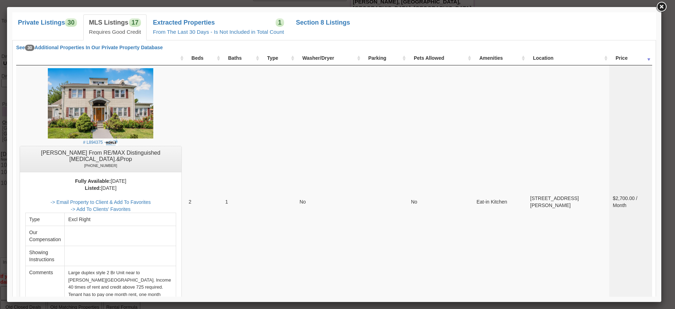
scroll to position [128, 0]
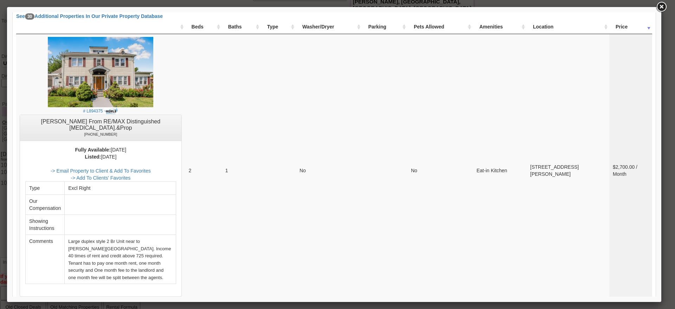
drag, startPoint x: 652, startPoint y: 272, endPoint x: 677, endPoint y: 63, distance: 210.5
click at [148, 168] on link "-> Email Property to Client & Add To Favorites" at bounding box center [101, 171] width 100 height 6
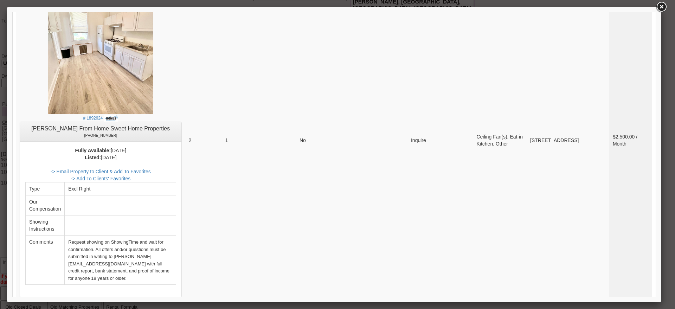
scroll to position [788, 0]
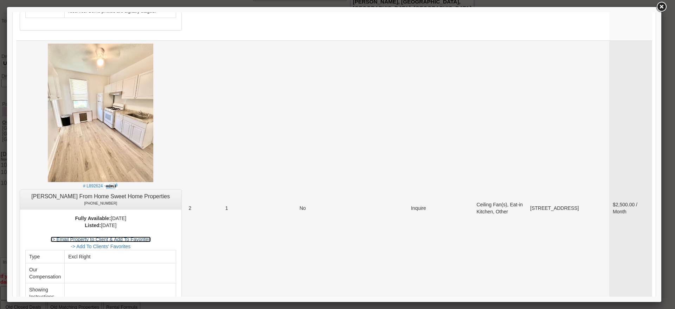
click at [151, 237] on link "-> Email Property to Client & Add To Favorites" at bounding box center [101, 240] width 100 height 6
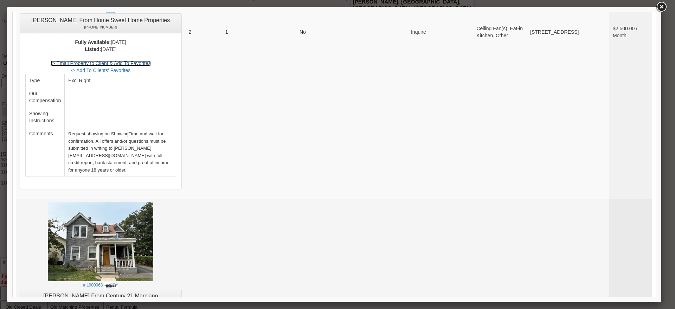
scroll to position [964, 0]
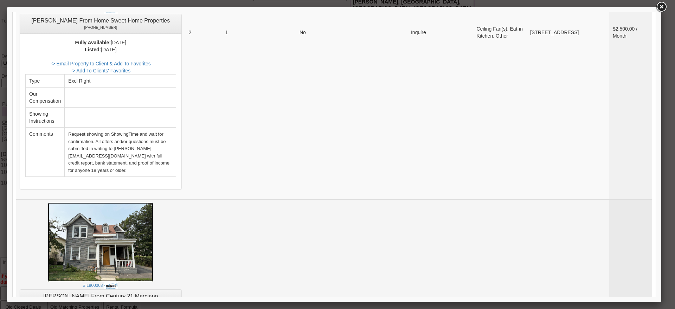
click at [140, 203] on img at bounding box center [101, 242] width 106 height 79
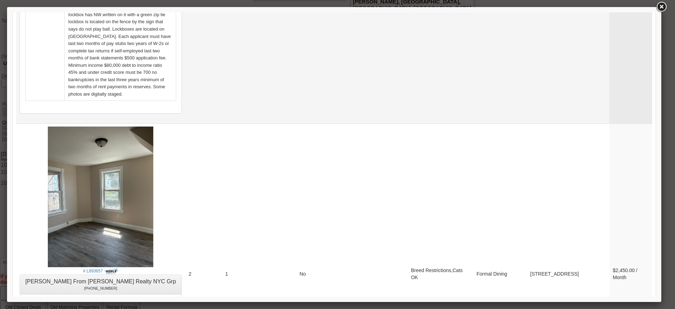
scroll to position [1755, 0]
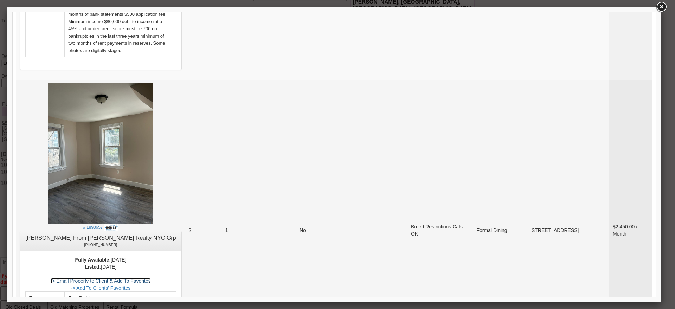
click at [138, 278] on link "-> Email Property to Client & Add To Favorites" at bounding box center [101, 281] width 100 height 6
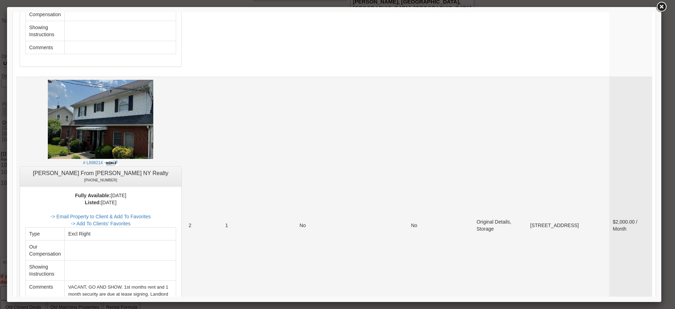
scroll to position [2046, 0]
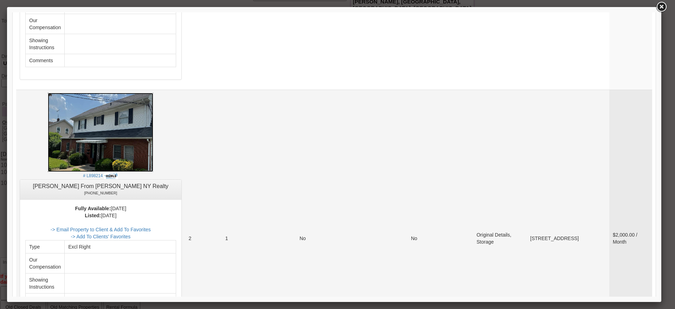
click at [131, 93] on img at bounding box center [101, 132] width 106 height 79
click at [664, 3] on link at bounding box center [661, 7] width 13 height 13
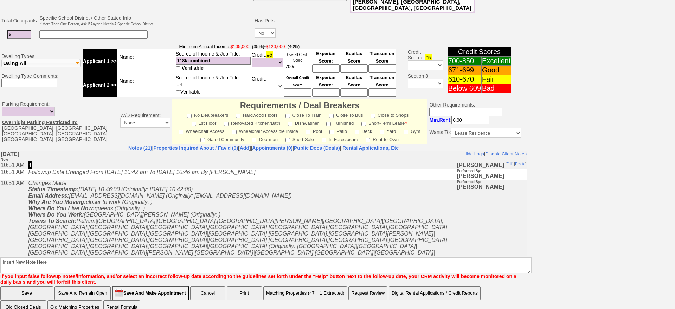
scroll to position [0, 0]
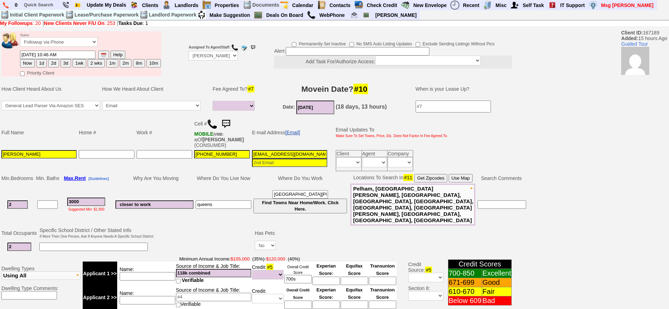
click at [293, 132] on link "[Email]" at bounding box center [292, 133] width 15 height 6
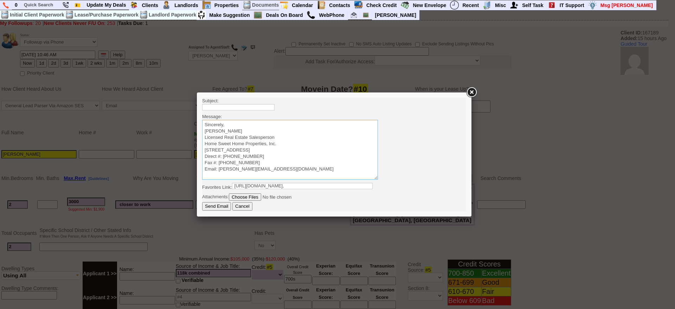
click at [281, 127] on textarea "Sincerely, Jorge Guerrero Licensed Real Estate Salesperson Home Sweet Home Prop…" at bounding box center [290, 150] width 176 height 60
paste textarea "Good Afternoon Diana Vanessa, It was a pleasure speaking with you! I am excited…"
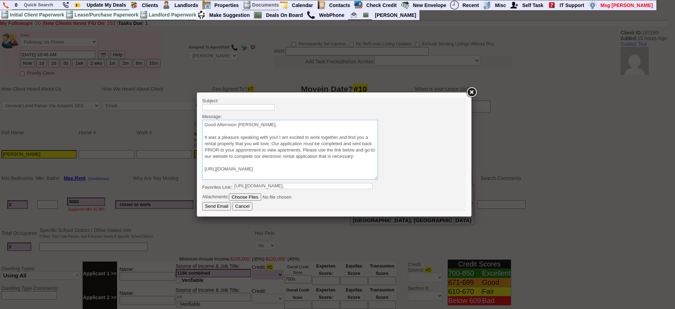
scroll to position [43, 0]
type textarea "Good Afternoon Diana Vanessa, It was a pleasure speaking with you! I am excited…"
click at [260, 109] on input "text" at bounding box center [238, 107] width 72 height 6
type input "Viewing Rentals With Us"
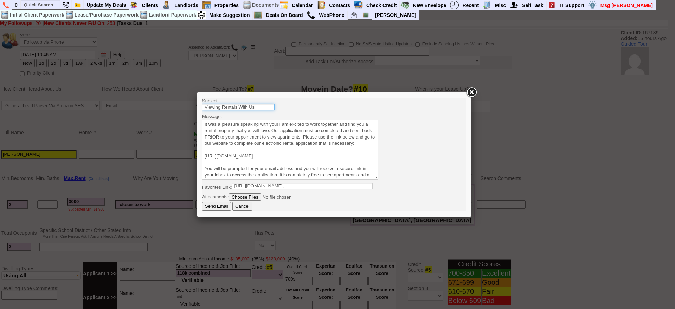
scroll to position [0, 0]
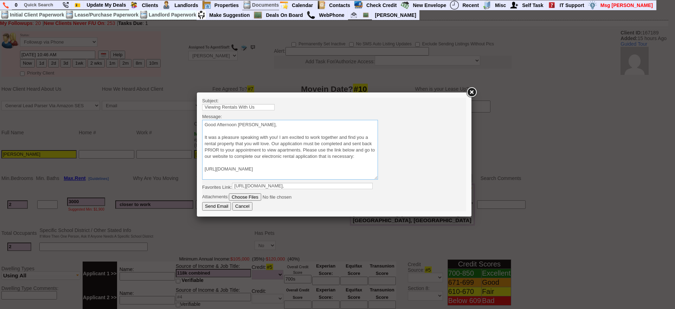
drag, startPoint x: 238, startPoint y: 126, endPoint x: 329, endPoint y: 123, distance: 90.8
click at [329, 123] on textarea "Sincerely, Jorge Guerrero Licensed Real Estate Salesperson Home Sweet Home Prop…" at bounding box center [290, 150] width 176 height 60
type textarea "Good Afternoon Sara It was a pleasure speaking with you! I am excited to work t…"
click at [216, 208] on input "Send Email" at bounding box center [216, 206] width 29 height 8
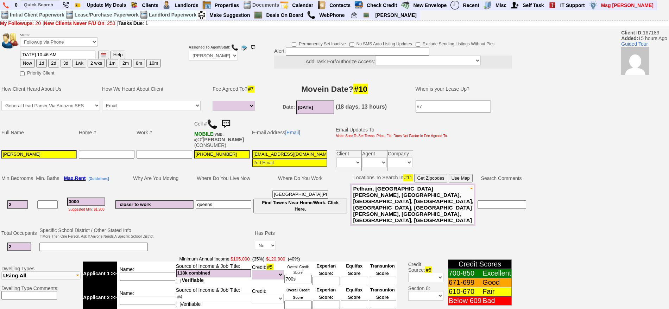
click at [229, 121] on img at bounding box center [226, 124] width 14 height 14
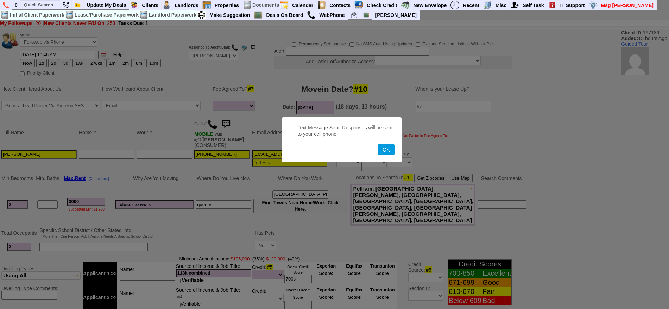
click at [378, 144] on button "OK" at bounding box center [386, 149] width 16 height 11
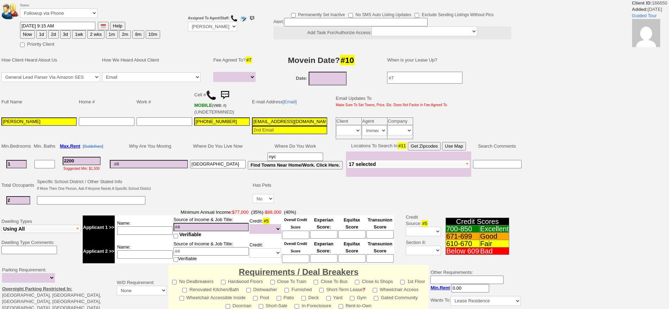
select select
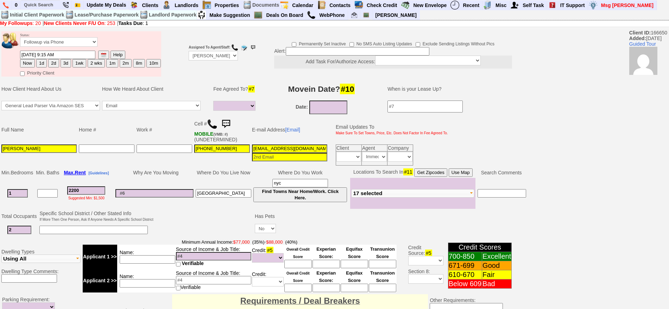
click at [42, 62] on button "1d" at bounding box center [41, 63] width 11 height 8
type input "08/14/2025 10:54 AM"
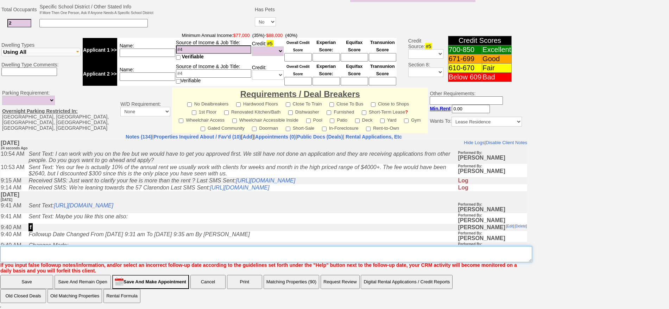
click at [222, 250] on textarea "Insert New Note Here" at bounding box center [266, 254] width 532 height 16
type textarea "f"
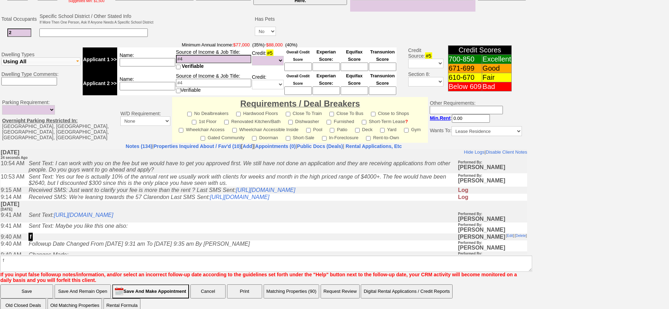
click input "Save" at bounding box center [26, 292] width 53 height 14
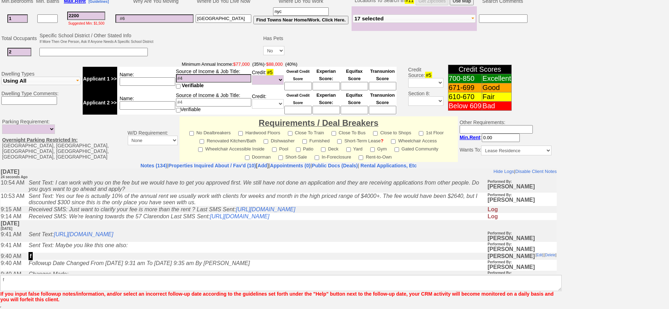
scroll to position [172, 0]
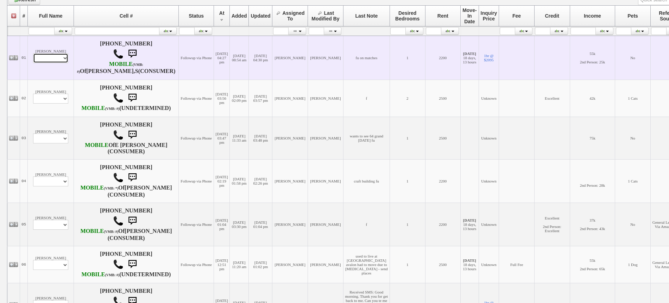
scroll to position [144, 0]
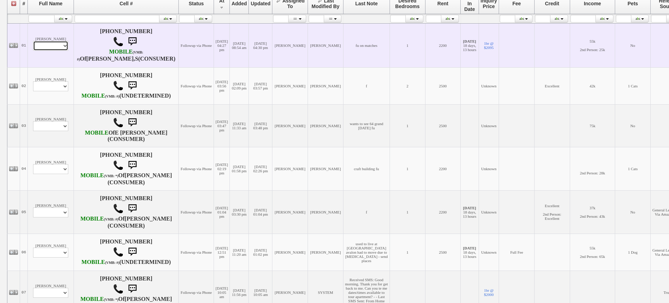
click at [52, 51] on select "Profile Edit Print Email Externally (Will Not Be Tracked In CRM) Closed Deals" at bounding box center [50, 46] width 35 height 10
select select "ChangeURL,/crm/custom/edit_client_form.php?redirect=%2Fcrm%2Fclients.php&id=167…"
click at [33, 47] on select "Profile Edit Print Email Externally (Will Not Be Tracked In CRM) Closed Deals" at bounding box center [50, 46] width 35 height 10
select select
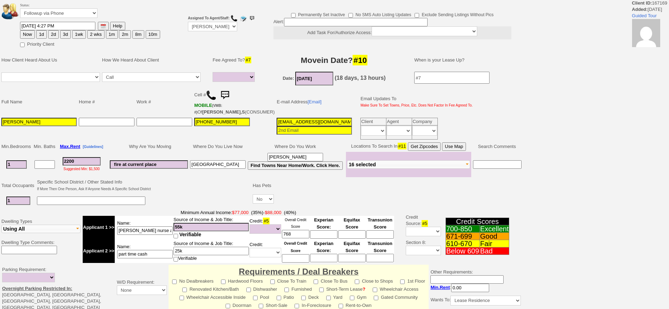
select select
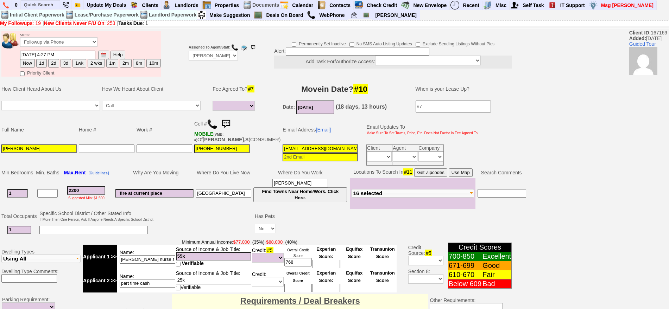
click at [214, 119] on img at bounding box center [212, 124] width 11 height 11
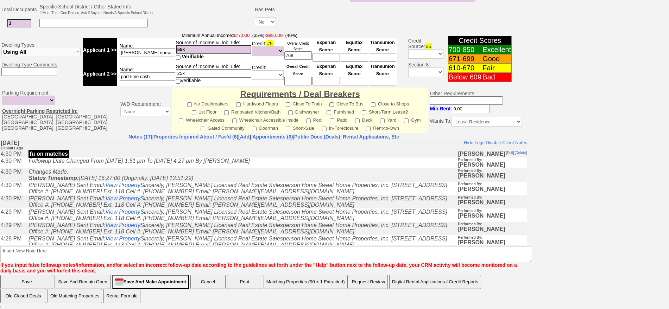
scroll to position [88, 0]
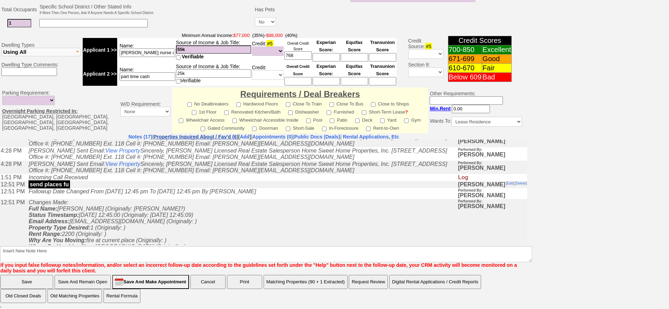
click at [179, 134] on link "Properties Inquired About / Fav'd (6)" at bounding box center [195, 137] width 85 height 6
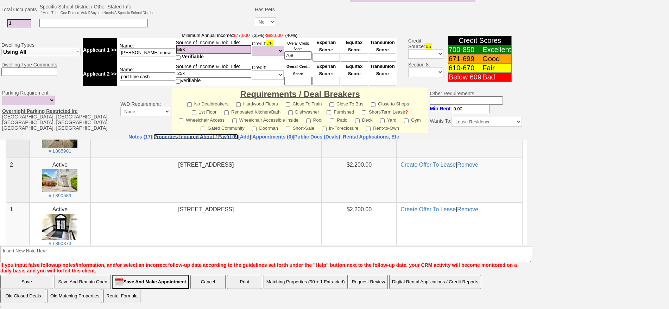
scroll to position [239, 0]
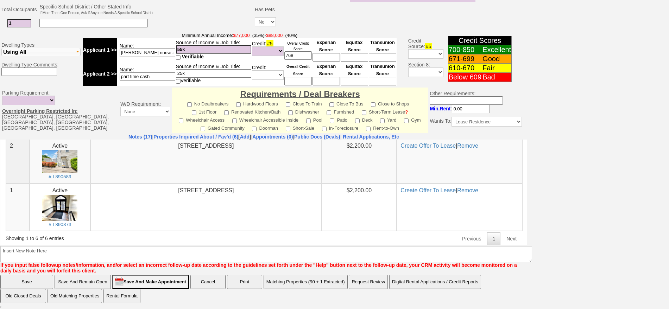
click at [119, 131] on td "W/D Requirement: None In Unit or Complex In Unit" at bounding box center [145, 111] width 53 height 46
click at [128, 135] on link "Notes (17)" at bounding box center [140, 137] width 24 height 6
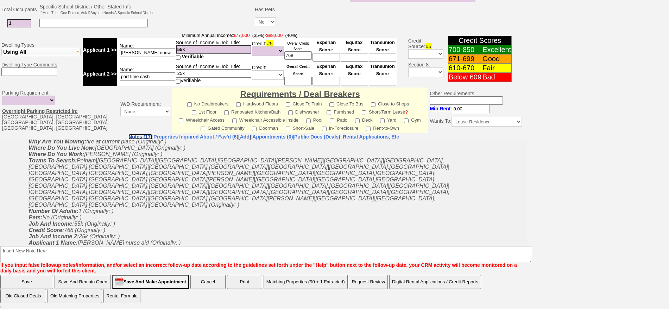
scroll to position [260, 0]
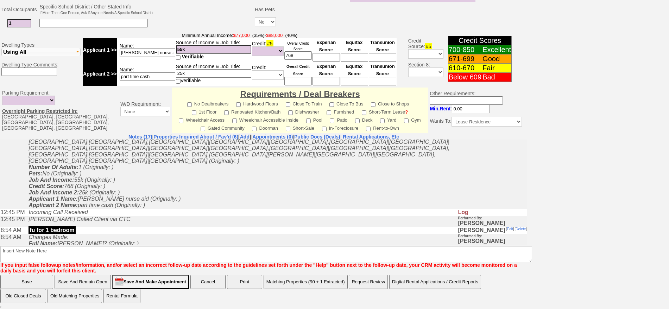
drag, startPoint x: 527, startPoint y: 360, endPoint x: 523, endPoint y: 180, distance: 179.8
click at [190, 135] on link "Properties Inquired About / Fav'd (6)" at bounding box center [195, 137] width 85 height 6
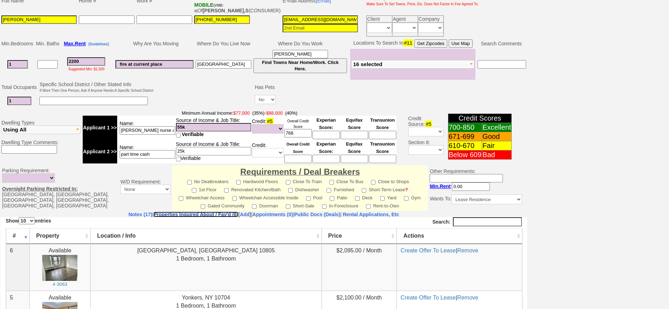
scroll to position [3, 0]
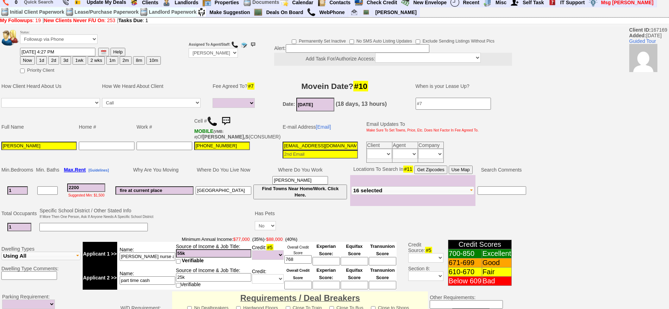
click at [453, 174] on button "Use Map" at bounding box center [461, 170] width 24 height 8
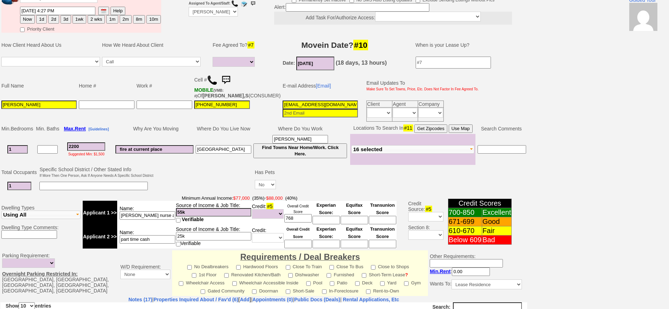
scroll to position [0, 0]
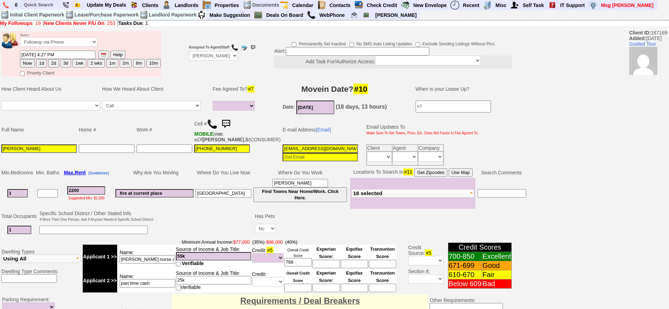
click at [56, 64] on button "2d" at bounding box center [53, 63] width 11 height 8
type input "08/15/2025 10:55 AM"
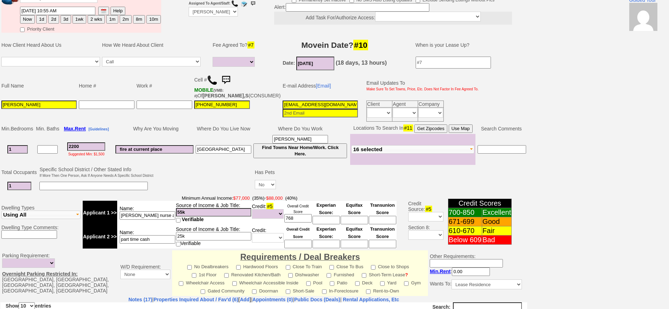
scroll to position [212, 0]
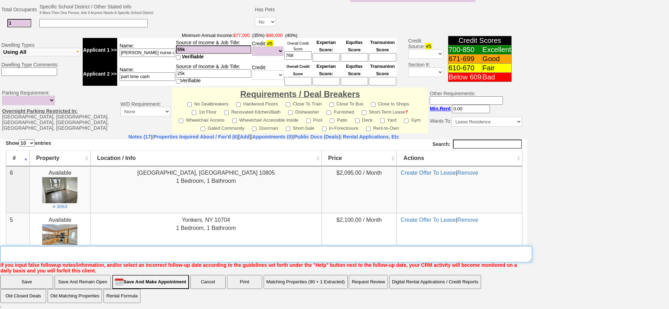
click at [192, 252] on textarea "Insert New Note Here" at bounding box center [266, 254] width 532 height 16
type textarea "FU"
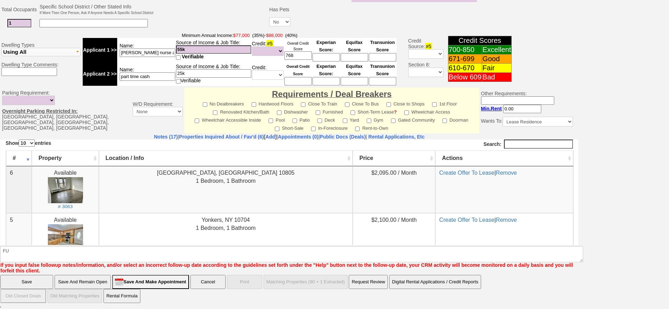
click input "Save" at bounding box center [26, 282] width 53 height 14
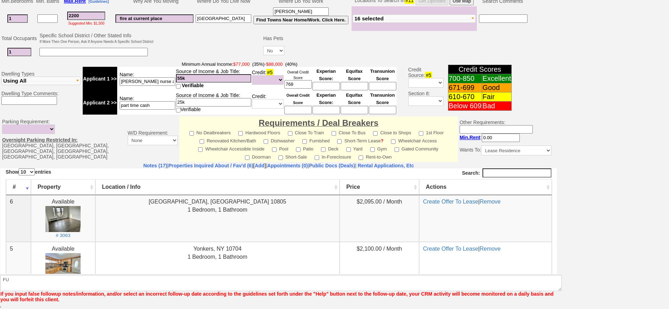
scroll to position [177, 0]
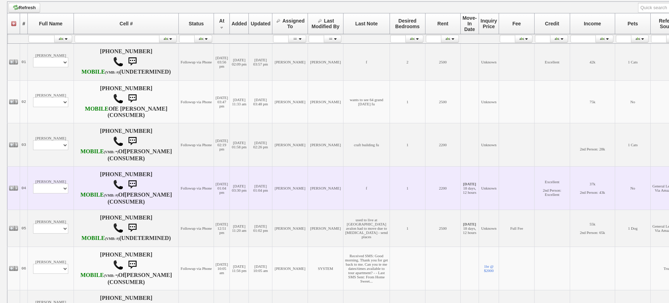
scroll to position [132, 0]
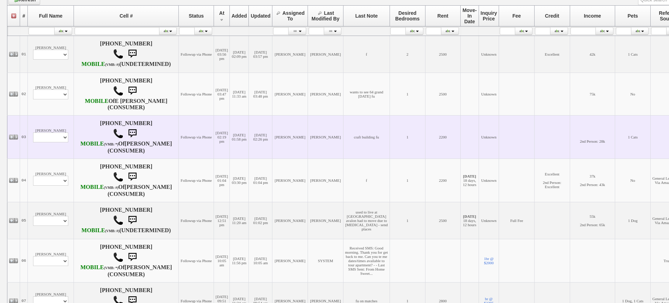
click at [47, 158] on td "[PERSON_NAME] Profile Edit Print Closed Deals" at bounding box center [51, 136] width 46 height 43
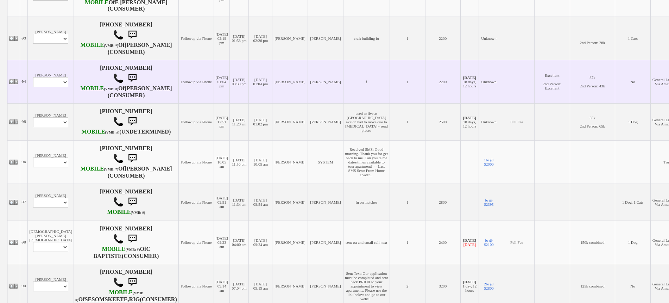
scroll to position [264, 0]
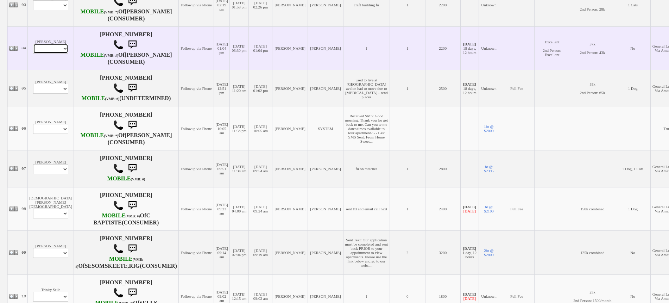
drag, startPoint x: 52, startPoint y: 68, endPoint x: 52, endPoint y: 73, distance: 4.9
click at [52, 53] on select "Profile Edit Print Email Externally (Will Not Be Tracked In CRM) Closed Deals" at bounding box center [50, 49] width 35 height 10
select select "ChangeURL,/crm/custom/edit_client_form.php?redirect=%2Fcrm%2Fclients.php&id=166…"
click at [33, 53] on select "Profile Edit Print Email Externally (Will Not Be Tracked In CRM) Closed Deals" at bounding box center [50, 49] width 35 height 10
select select
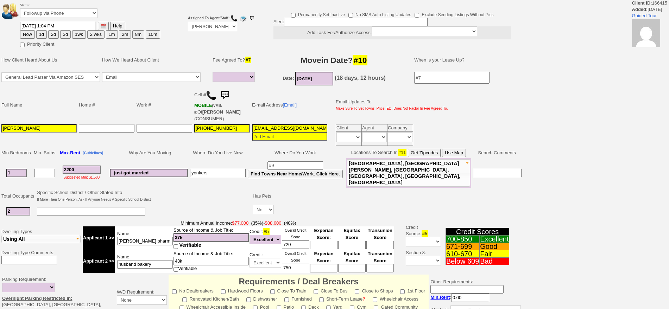
select select
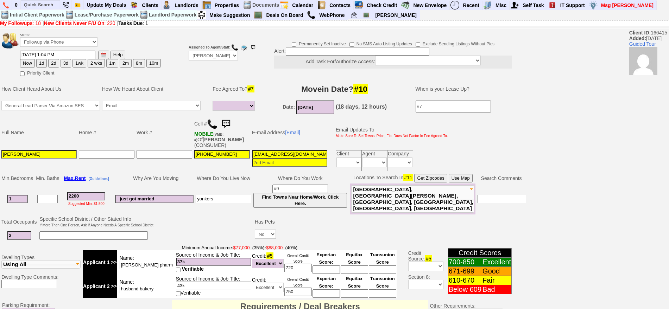
click at [230, 124] on img at bounding box center [226, 124] width 14 height 14
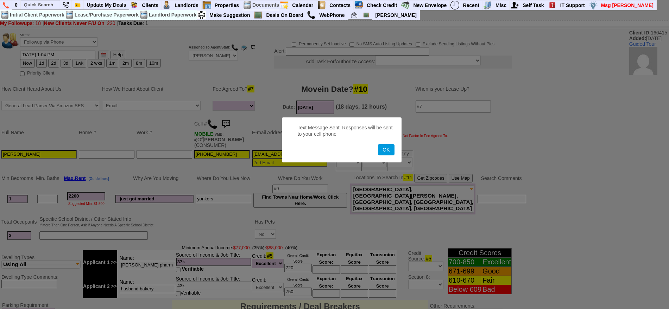
click at [378, 144] on button "OK" at bounding box center [386, 149] width 16 height 11
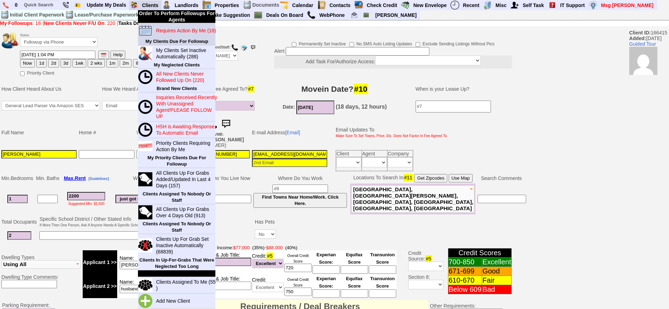
click at [168, 28] on blink "Requires Action By Me (18)" at bounding box center [186, 31] width 60 height 6
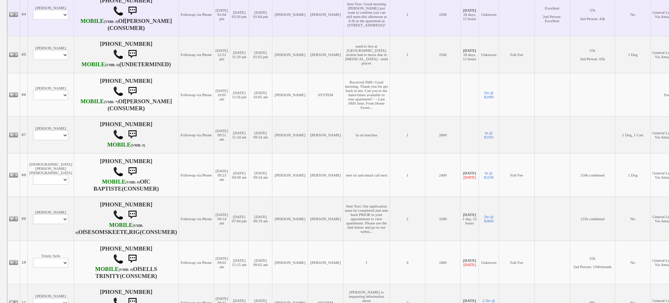
scroll to position [352, 0]
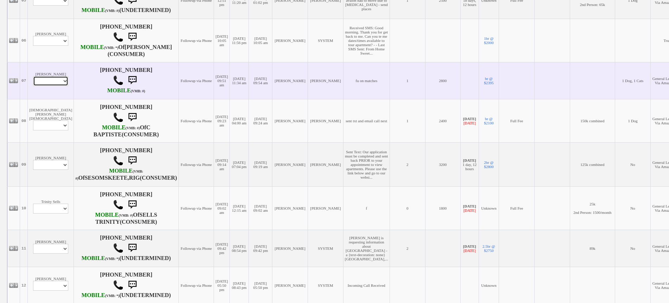
click at [53, 86] on select "Profile Edit Print Email Externally (Will Not Be Tracked In CRM) Closed Deals" at bounding box center [50, 81] width 35 height 10
select select "ChangeURL,/crm/custom/edit_client_form.php?redirect=%2Fcrm%2Fclients.php&id=167…"
click at [33, 86] on select "Profile Edit Print Email Externally (Will Not Be Tracked In CRM) Closed Deals" at bounding box center [50, 81] width 35 height 10
select select
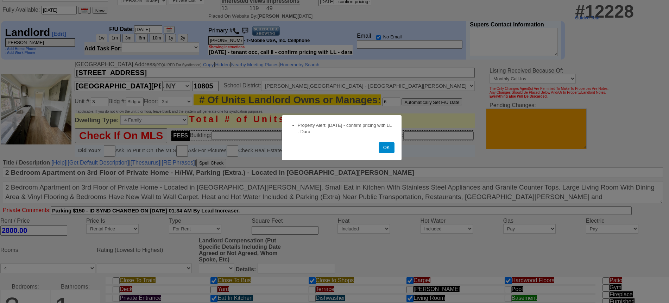
click at [387, 151] on button "OK" at bounding box center [387, 147] width 16 height 11
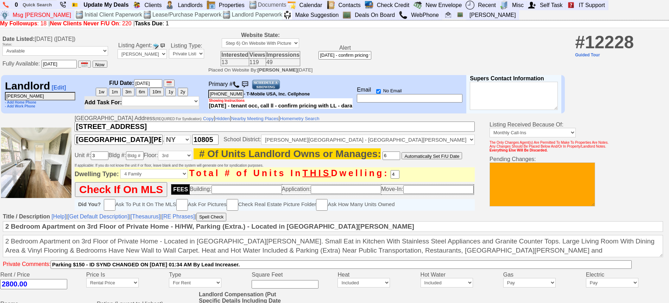
click at [237, 83] on img at bounding box center [236, 84] width 7 height 7
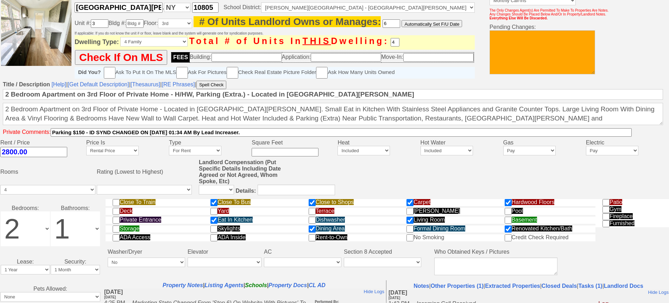
scroll to position [268, 0]
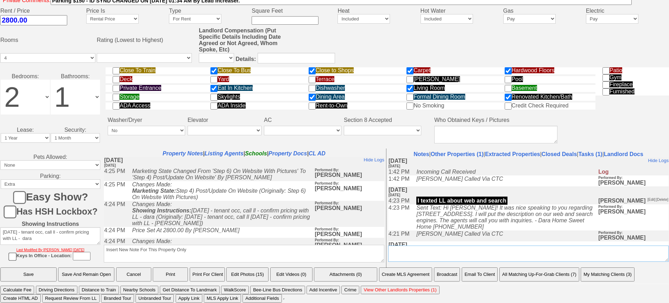
click at [532, 256] on textarea "Insert New Conversation Note Here" at bounding box center [528, 253] width 280 height 16
type textarea "w"
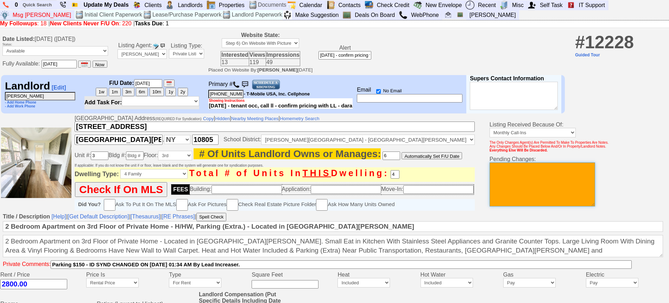
click at [531, 181] on textarea at bounding box center [542, 184] width 106 height 44
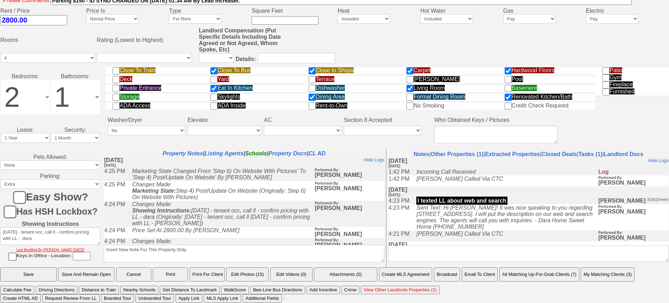
scroll to position [268, 0]
type textarea "availability change to sept 1 he can start showing then 8/13 jorge"
click at [81, 275] on input "Save And Remain Open" at bounding box center [86, 274] width 56 height 14
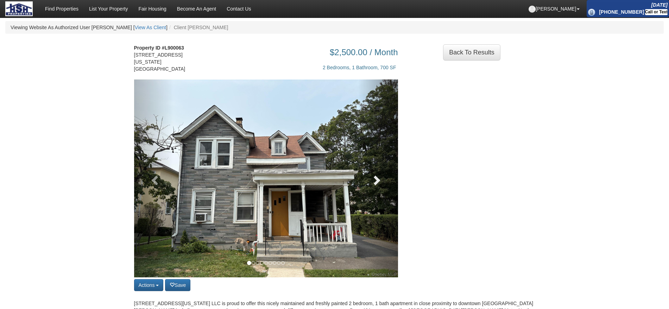
click at [378, 171] on link at bounding box center [378, 179] width 40 height 198
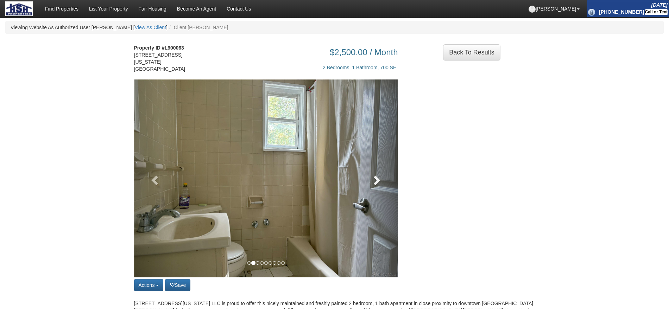
click at [378, 180] on span at bounding box center [376, 180] width 11 height 11
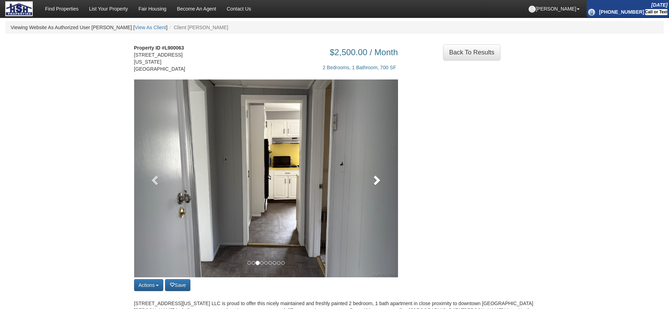
click at [378, 180] on span at bounding box center [376, 180] width 11 height 11
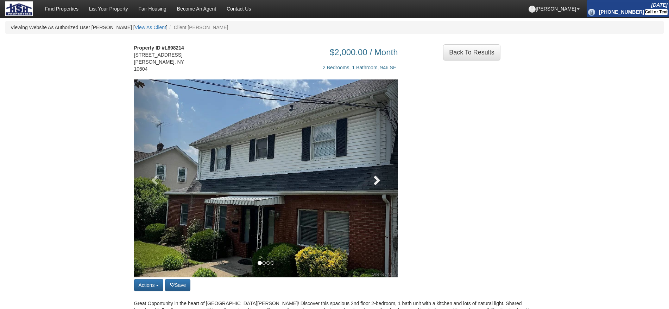
click at [371, 175] on span at bounding box center [376, 180] width 11 height 11
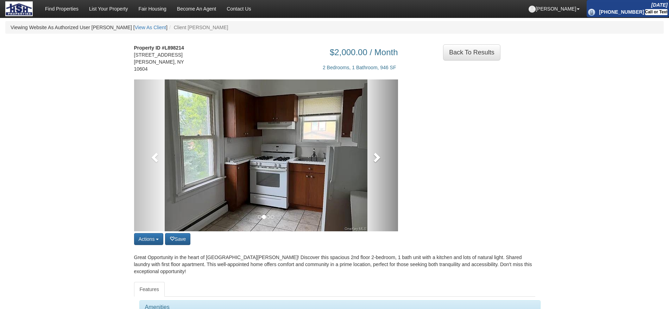
click at [375, 177] on link at bounding box center [378, 156] width 40 height 152
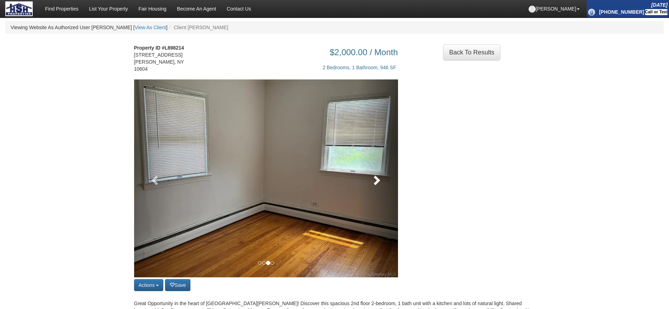
click at [375, 172] on link at bounding box center [378, 179] width 40 height 198
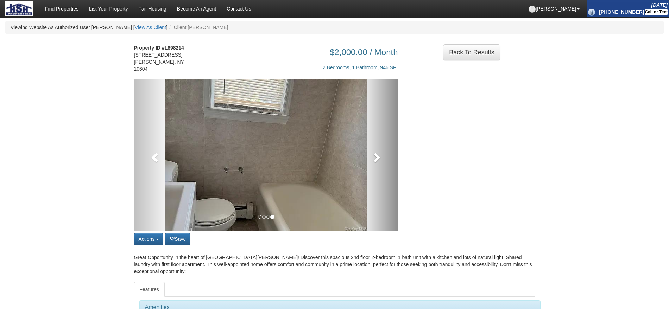
click at [375, 172] on link at bounding box center [378, 156] width 40 height 152
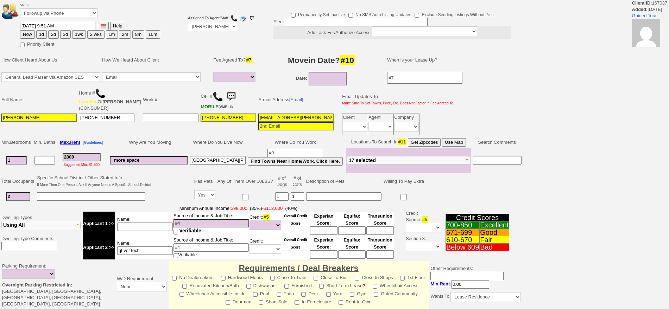
select select
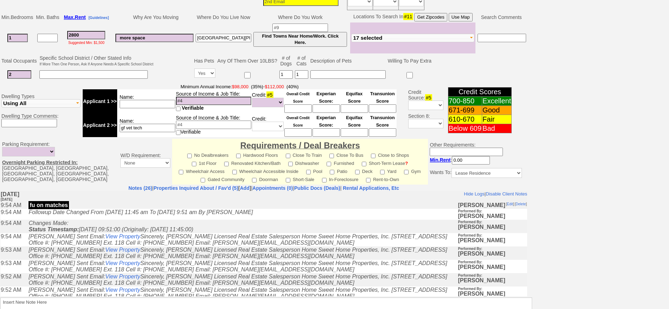
scroll to position [115, 0]
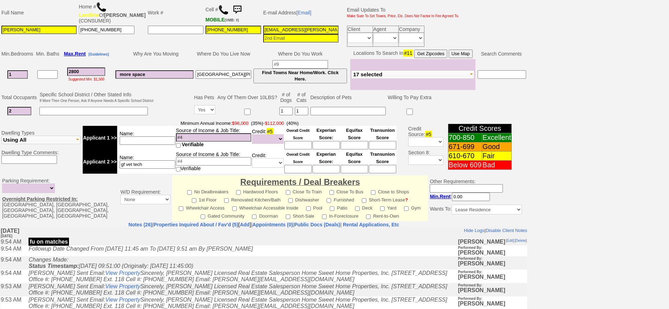
click at [151, 106] on td at bounding box center [96, 111] width 116 height 14
click at [230, 7] on img at bounding box center [237, 10] width 14 height 14
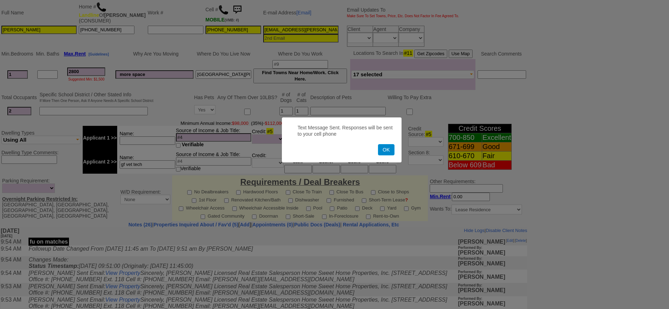
click at [388, 151] on button "OK" at bounding box center [386, 149] width 16 height 11
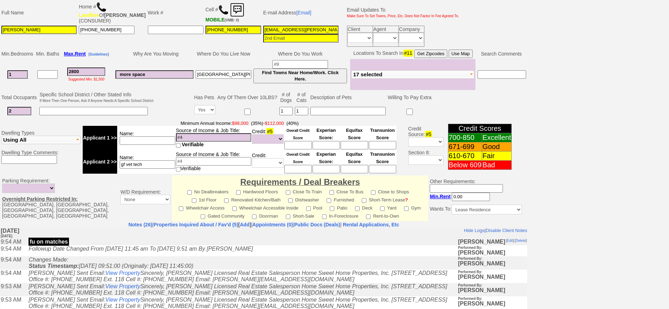
scroll to position [0, 0]
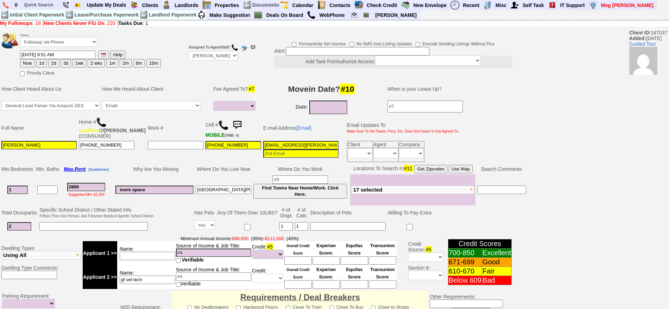
click at [45, 63] on button "1d" at bounding box center [41, 63] width 11 height 8
type input "[DATE] 11:11 AM"
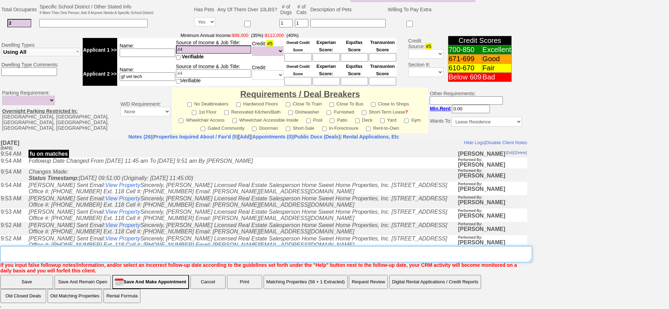
click at [371, 251] on textarea "Insert New Note Here" at bounding box center [266, 254] width 532 height 16
type textarea "f"
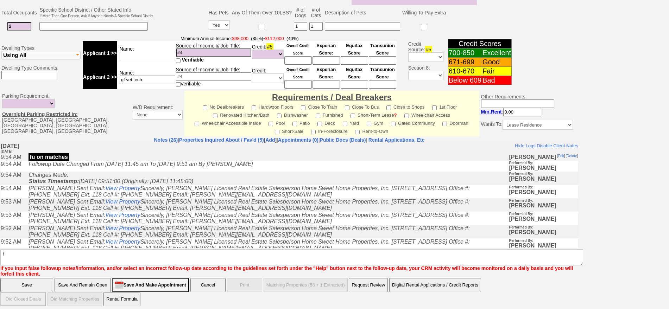
click input "Save" at bounding box center [26, 285] width 53 height 14
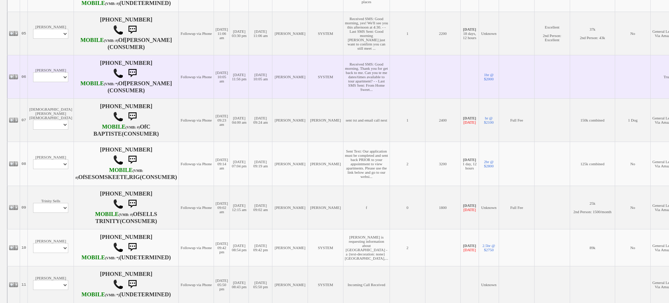
scroll to position [352, 0]
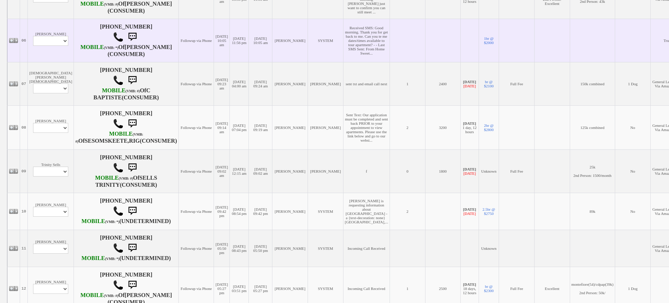
click at [43, 62] on td "[PERSON_NAME] Profile Edit Print Email Externally (Will Not Be Tracked In CRM) …" at bounding box center [51, 40] width 46 height 43
click at [48, 46] on select "Profile Edit Print Email Externally (Will Not Be Tracked In CRM) Closed Deals" at bounding box center [50, 41] width 35 height 10
select select "ChangeURL,/crm/custom/edit_client_form.php?redirect=%2Fcrm%2Fclients.php&id=523…"
click at [33, 46] on select "Profile Edit Print Email Externally (Will Not Be Tracked In CRM) Closed Deals" at bounding box center [50, 41] width 35 height 10
select select
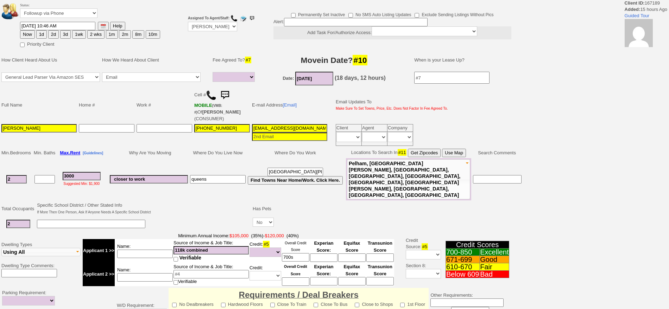
select select
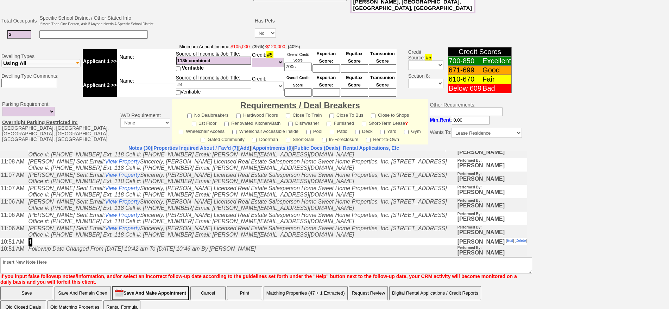
scroll to position [132, 0]
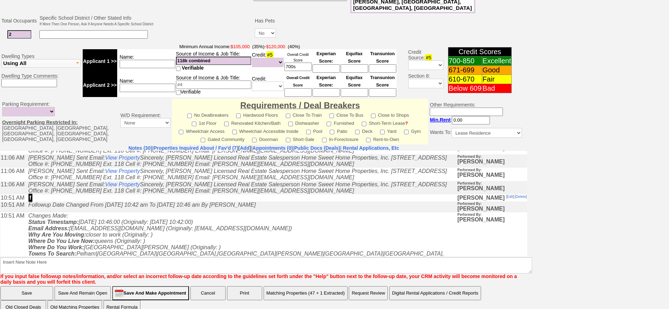
click at [203, 151] on icon "[PERSON_NAME] Sent Email: View Property Sincerely, [PERSON_NAME] Licensed Real …" at bounding box center [237, 147] width 418 height 12
click at [203, 145] on link "Properties Inquired About / Fav'd (7)" at bounding box center [195, 148] width 85 height 6
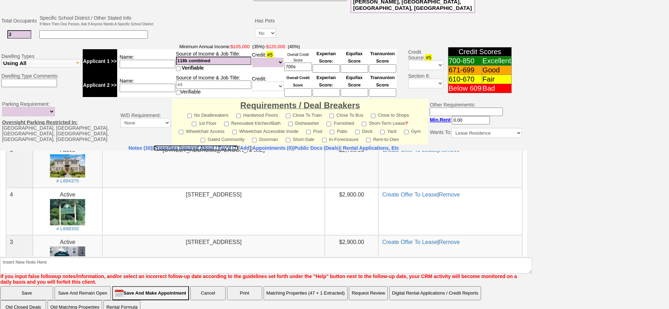
scroll to position [168, 0]
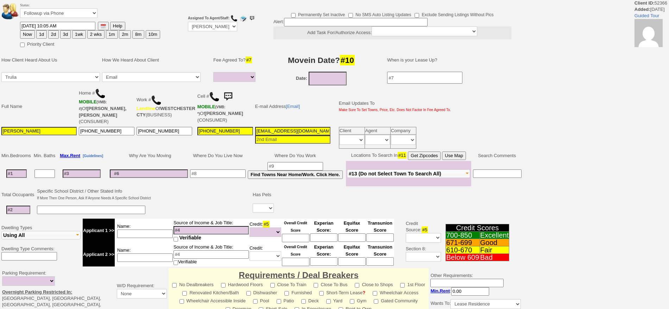
select select
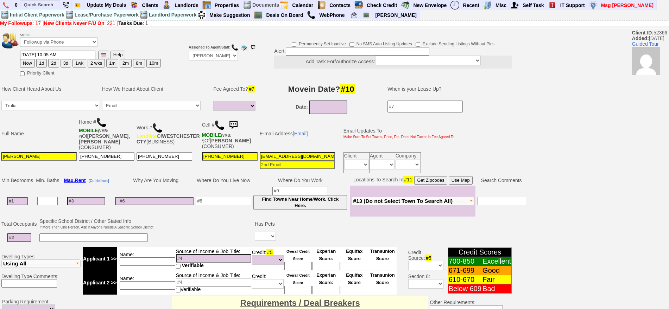
click at [226, 122] on img at bounding box center [233, 125] width 14 height 14
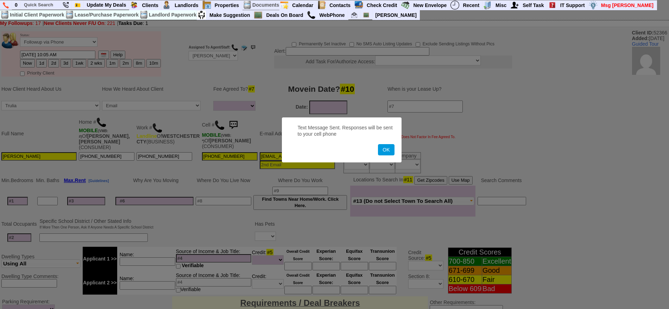
click at [378, 144] on button "OK" at bounding box center [386, 149] width 16 height 11
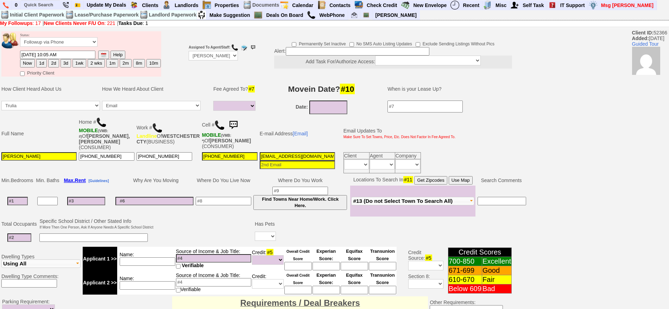
click at [228, 125] on img at bounding box center [233, 125] width 14 height 14
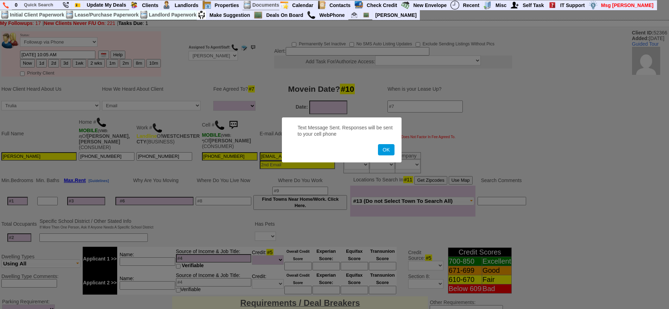
click at [378, 144] on button "OK" at bounding box center [386, 149] width 16 height 11
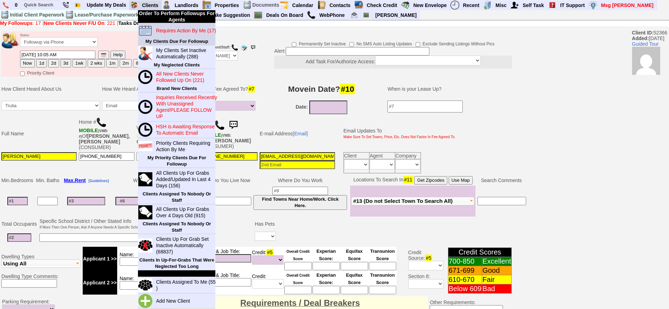
click at [171, 28] on blink "Requires Action By Me (17)" at bounding box center [186, 31] width 60 height 6
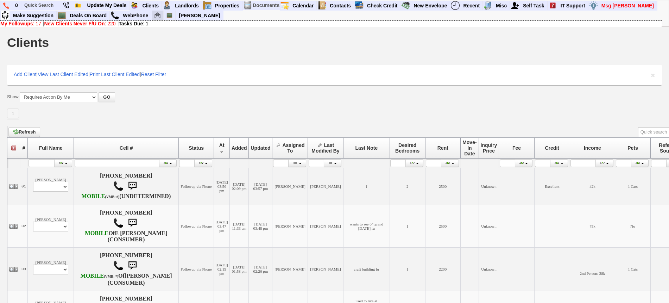
click at [158, 17] on img at bounding box center [157, 15] width 6 height 6
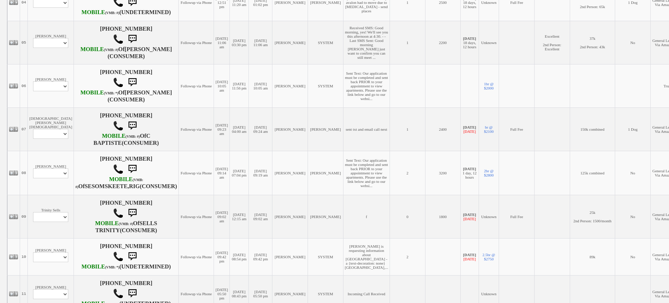
scroll to position [308, 0]
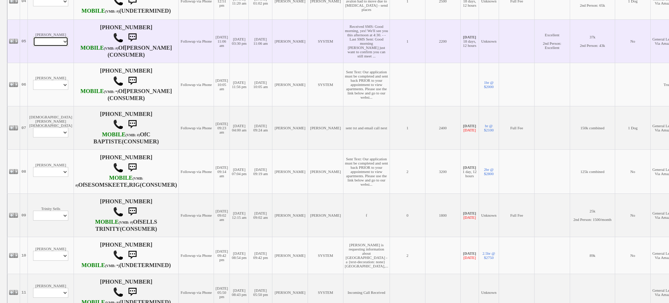
click at [58, 46] on select "Profile Edit Print Email Externally (Will Not Be Tracked In CRM) Closed Deals" at bounding box center [50, 42] width 35 height 10
select select "ChangeURL,/crm/custom/edit_client_form.php?redirect=%2Fcrm%2Fclients.php&id=166…"
click at [33, 46] on select "Profile Edit Print Email Externally (Will Not Be Tracked In CRM) Closed Deals" at bounding box center [50, 42] width 35 height 10
select select
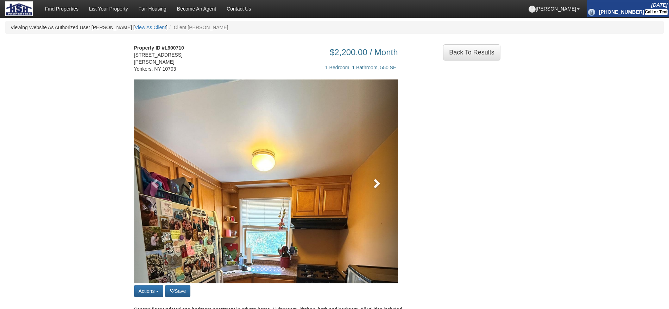
click at [380, 188] on span at bounding box center [376, 183] width 11 height 11
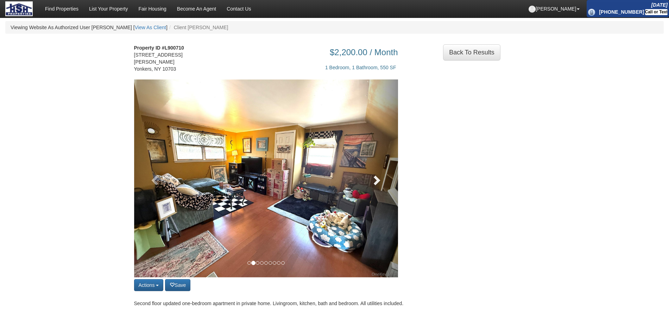
click at [380, 188] on link at bounding box center [378, 179] width 40 height 198
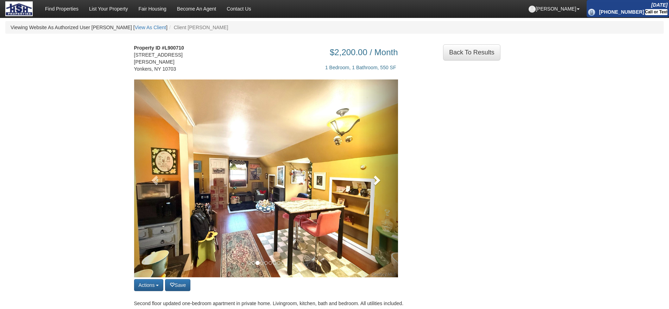
click at [380, 188] on link at bounding box center [378, 179] width 40 height 198
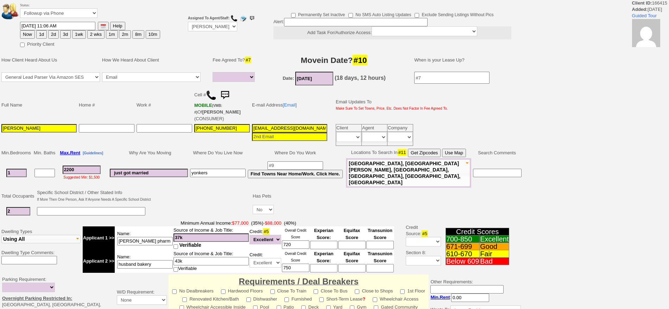
select select
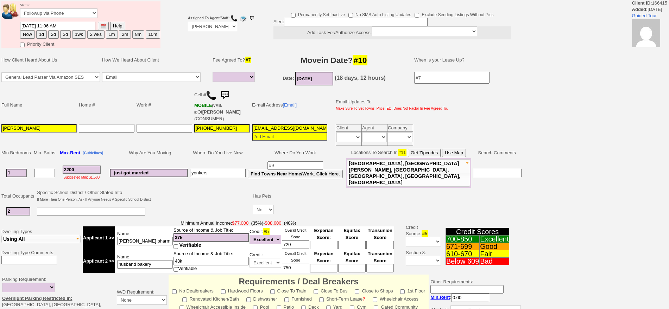
click at [42, 33] on button "1d" at bounding box center [41, 34] width 11 height 8
type input "08/14/2025 11:25 AM"
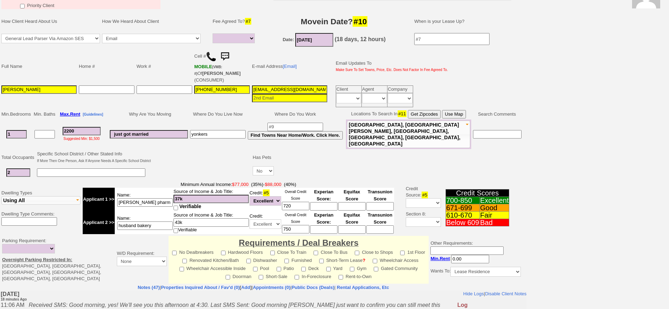
scroll to position [184, 0]
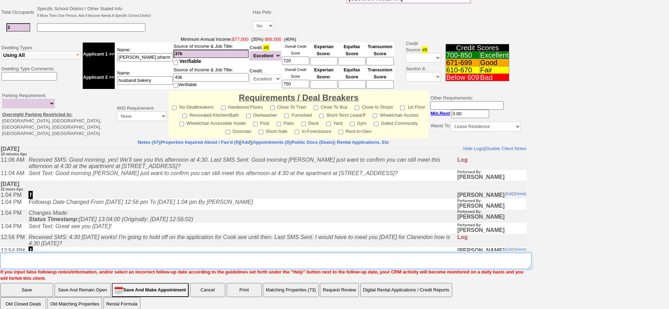
click at [372, 253] on textarea "Insert New Note Here" at bounding box center [265, 261] width 531 height 16
type textarea "f"
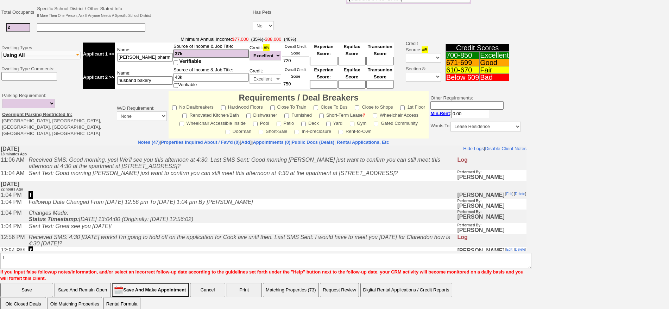
click input "Save" at bounding box center [26, 290] width 53 height 14
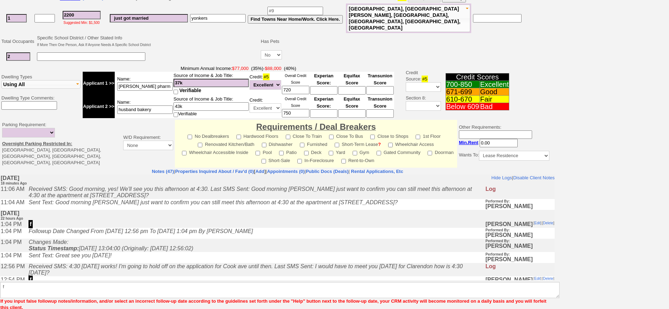
scroll to position [177, 0]
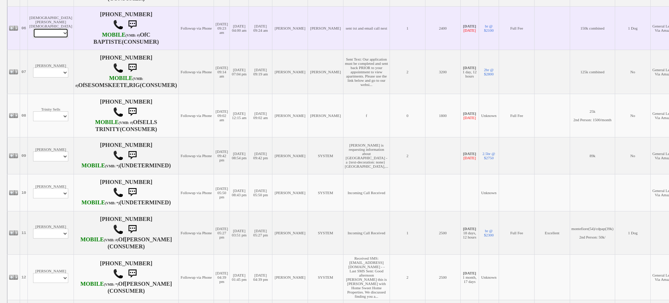
click at [49, 38] on select "Profile Edit Print Email Externally (Will Not Be Tracked In CRM) Closed Deals" at bounding box center [50, 33] width 35 height 10
select select "ChangeURL,/crm/custom/edit_client_form.php?redirect=%2Fcrm%2Fclients.php&id=904…"
click at [33, 38] on select "Profile Edit Print Email Externally (Will Not Be Tracked In CRM) Closed Deals" at bounding box center [50, 33] width 35 height 10
select select
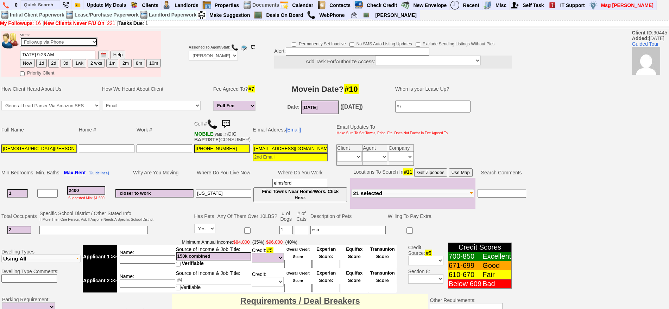
drag, startPoint x: 78, startPoint y: 40, endPoint x: 77, endPoint y: 45, distance: 4.6
click at [78, 40] on select "Followup via Phone Followup via Email Followup When Section 8 Property Found De…" at bounding box center [58, 41] width 77 height 9
select select "Inactive"
click at [20, 40] on select "Followup via Phone Followup via Email Followup When Section 8 Property Found De…" at bounding box center [58, 41] width 77 height 9
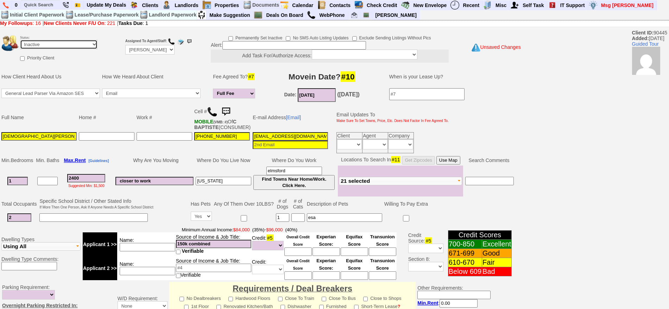
scroll to position [200, 0]
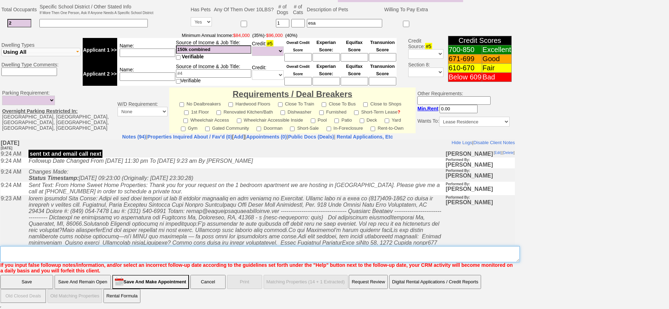
click at [266, 257] on textarea "Insert New Note Here" at bounding box center [259, 254] width 519 height 16
type textarea "doesnt respond ia"
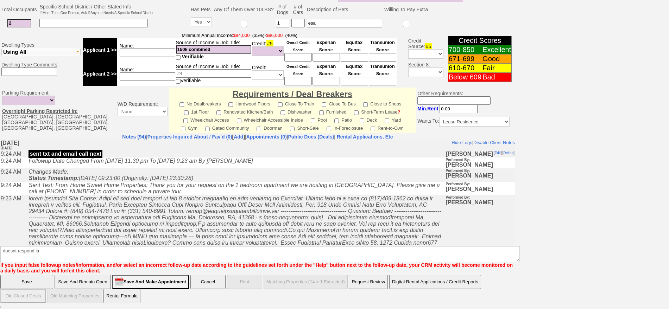
click input "Save" at bounding box center [26, 282] width 53 height 14
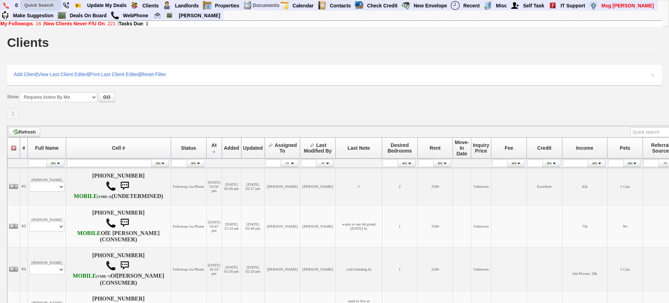
click at [53, 9] on input "text" at bounding box center [40, 5] width 39 height 9
paste input "(914) 208-4770"
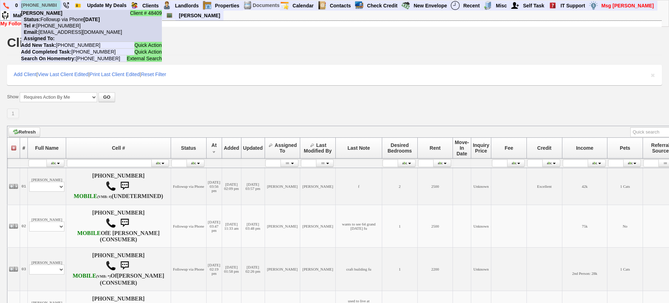
type input "(914) 208-4770"
click at [61, 23] on nobr "Tel #: 914-208-4770" at bounding box center [50, 26] width 59 height 6
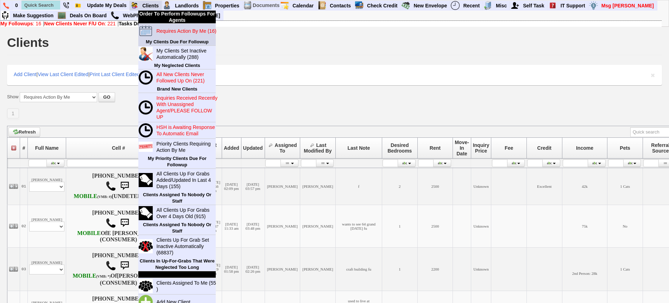
click at [180, 40] on b "My Clients Due For Followup" at bounding box center [177, 41] width 63 height 5
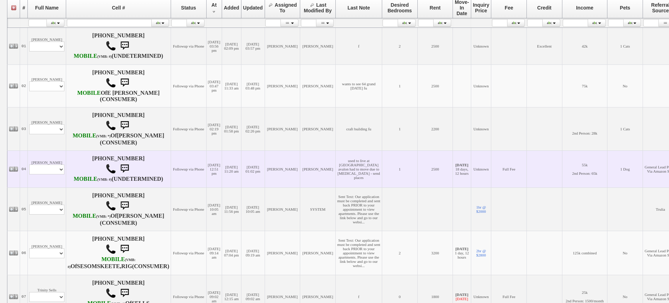
scroll to position [176, 0]
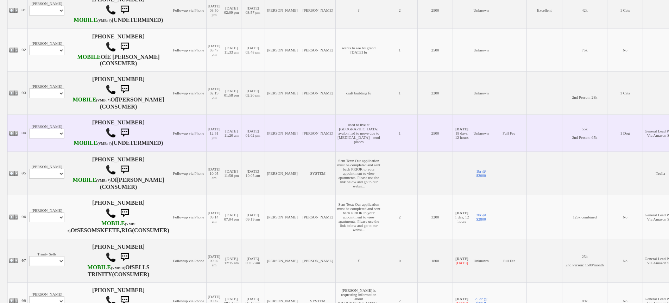
click at [46, 138] on td "Natasha Polanco Profile Edit Print Email Externally (Will Not Be Tracked In CRM…" at bounding box center [47, 132] width 38 height 37
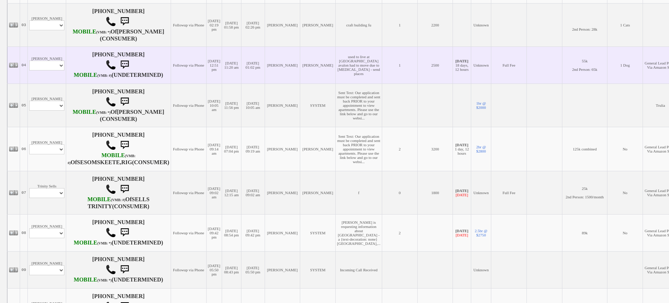
scroll to position [264, 0]
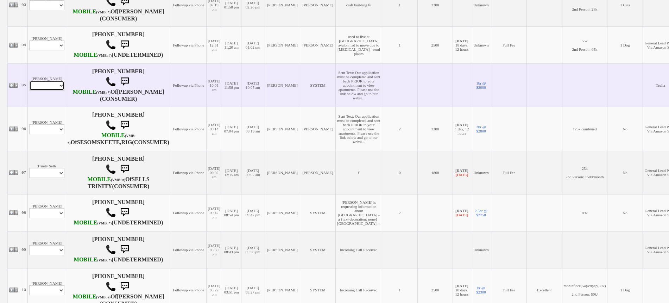
click at [49, 90] on select "Profile Edit Print Email Externally (Will Not Be Tracked In CRM) Closed Deals" at bounding box center [46, 86] width 35 height 10
select select "ChangeURL,/crm/custom/edit_client_form.php?redirect=%2Fcrm%2Fclients.php&id=523…"
click at [29, 90] on select "Profile Edit Print Email Externally (Will Not Be Tracked In CRM) Closed Deals" at bounding box center [46, 86] width 35 height 10
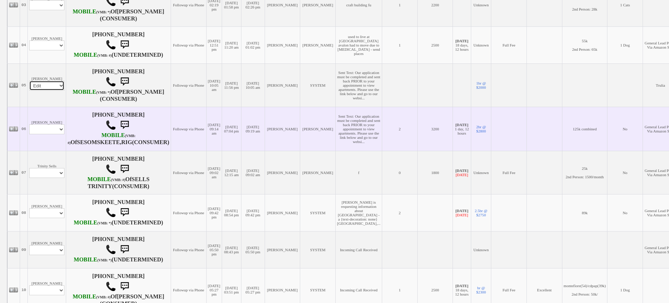
select select
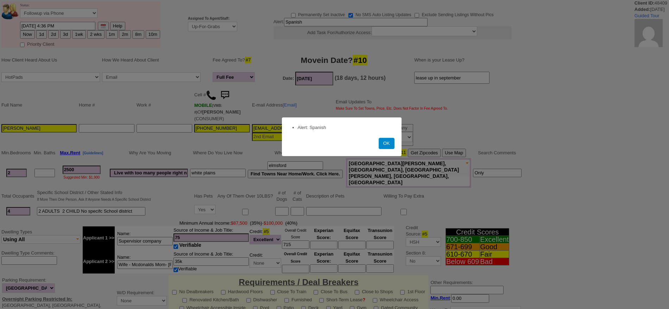
click at [383, 142] on button "OK" at bounding box center [387, 143] width 16 height 11
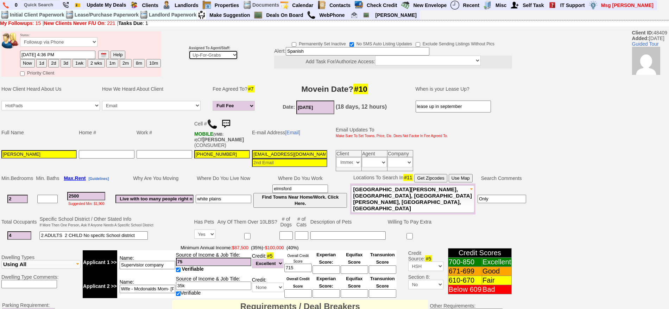
click at [211, 56] on select "Up-For-Grabs ***** STAFF ***** Bob Bruno 914-419-3579 Cristy Liberto 914-486-10…" at bounding box center [213, 54] width 49 height 9
select select "148"
click at [189, 50] on select "Up-For-Grabs ***** STAFF ***** Bob Bruno 914-419-3579 Cristy Liberto 914-486-10…" at bounding box center [213, 54] width 49 height 9
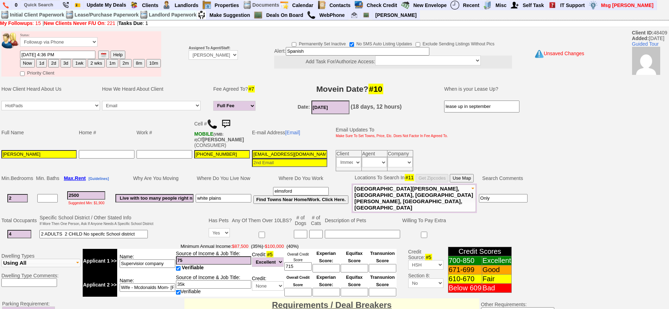
click at [29, 62] on button "Now" at bounding box center [27, 63] width 15 height 8
type input "08/13/2025 11:26 AM"
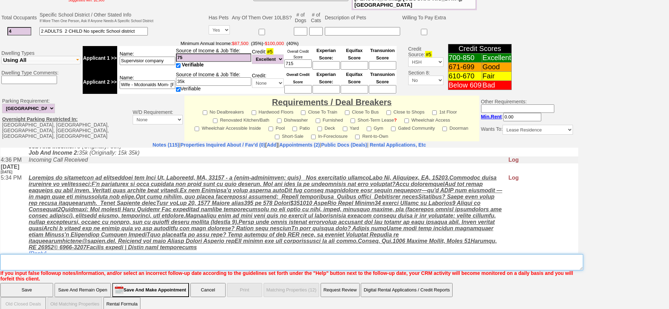
click at [207, 254] on textarea "Insert New Note Here" at bounding box center [291, 262] width 583 height 16
type textarea "inquired about 64 grand st fu"
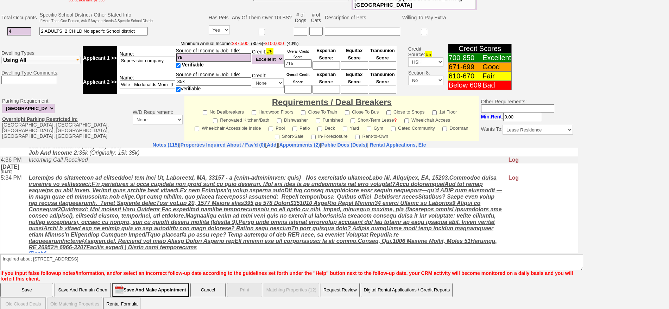
click input "Save" at bounding box center [26, 290] width 53 height 14
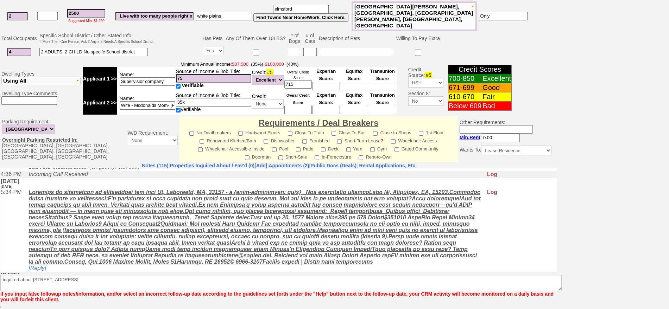
scroll to position [177, 0]
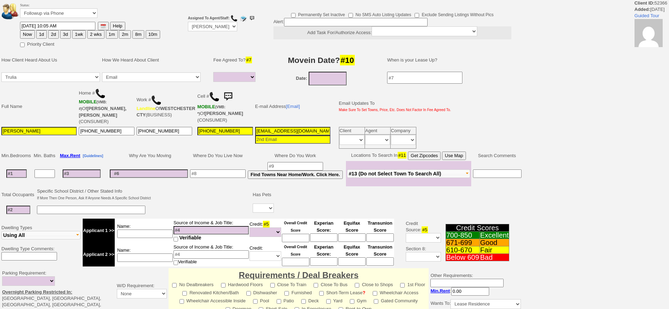
select select
click at [43, 33] on button "1d" at bounding box center [41, 34] width 11 height 8
type input "[DATE] 11:28 AM"
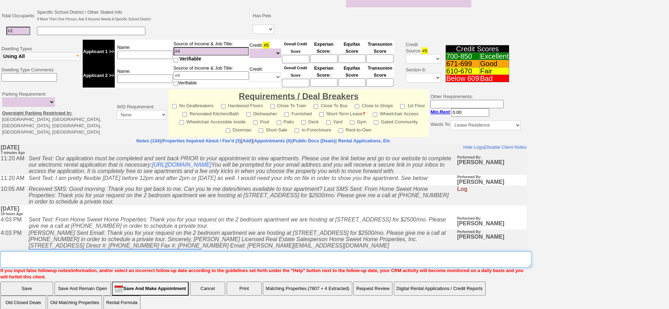
click at [349, 252] on textarea "Insert New Note Here" at bounding box center [265, 260] width 531 height 16
type textarea "f"
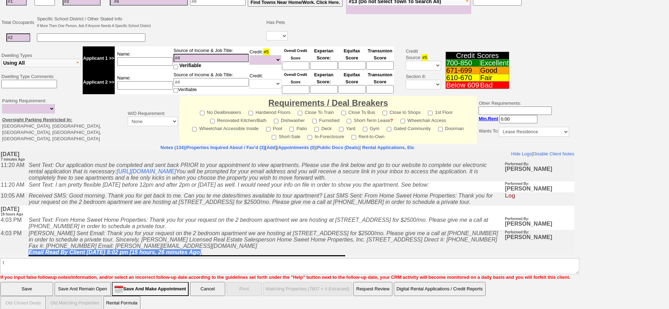
click input "Save" at bounding box center [26, 289] width 53 height 14
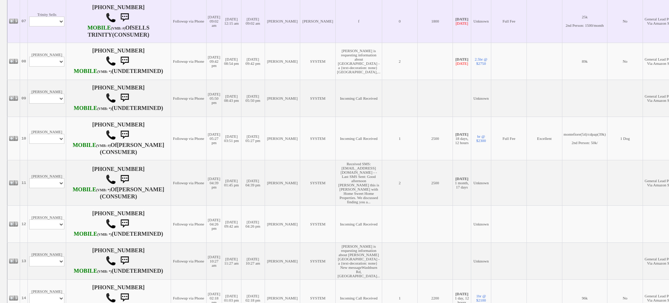
scroll to position [440, 0]
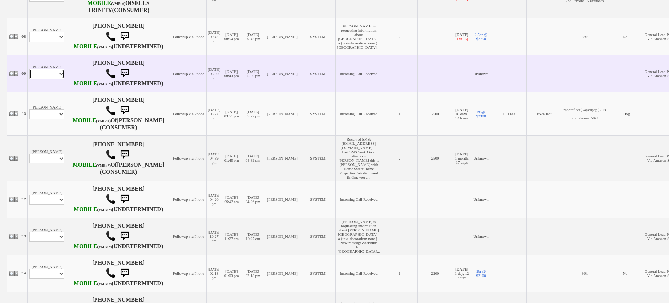
click at [55, 79] on select "Profile Edit Print Email Externally (Will Not Be Tracked In CRM) Closed Deals" at bounding box center [46, 74] width 35 height 10
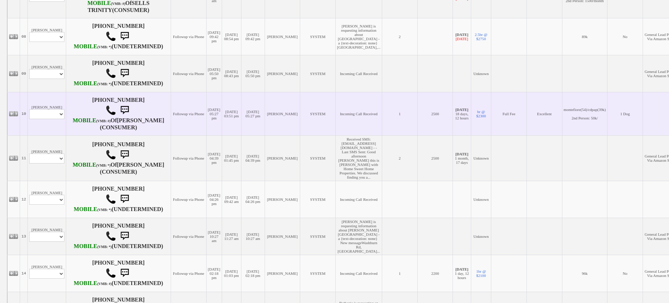
drag, startPoint x: 203, startPoint y: 178, endPoint x: 141, endPoint y: 205, distance: 67.3
click at [222, 135] on td "05/30/2023 03:51 pm" at bounding box center [231, 113] width 19 height 43
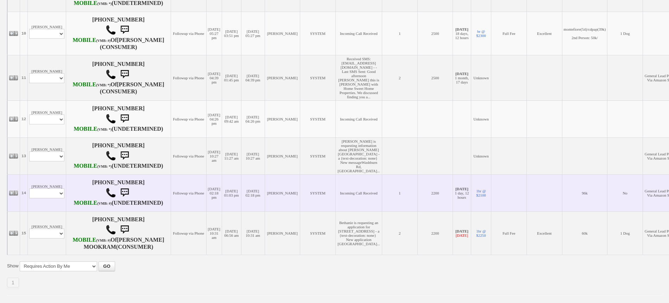
scroll to position [510, 0]
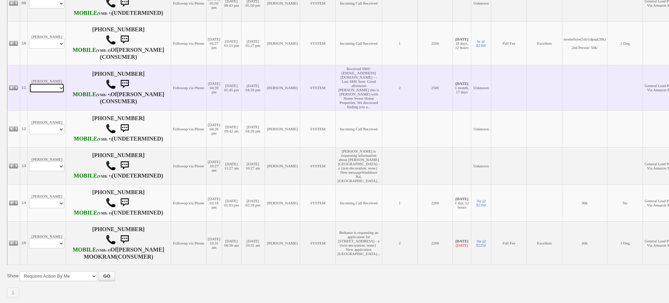
click at [57, 93] on select "Profile Edit Print Email Externally (Will Not Be Tracked In CRM) Closed Deals" at bounding box center [46, 88] width 35 height 10
select select "ChangeURL,/crm/custom/edit_client_form.php?redirect=%2Fcrm%2Fclients.php&id=166…"
click at [29, 93] on select "Profile Edit Print Email Externally (Will Not Be Tracked In CRM) Closed Deals" at bounding box center [46, 88] width 35 height 10
select select
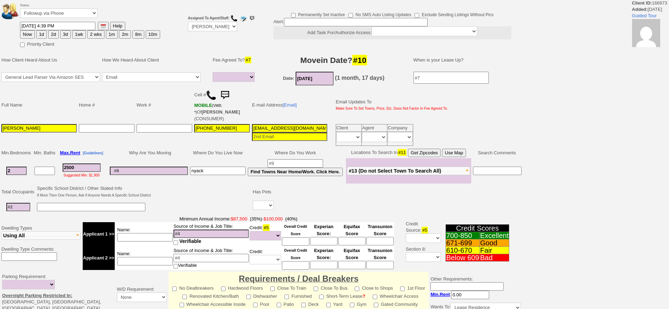
select select
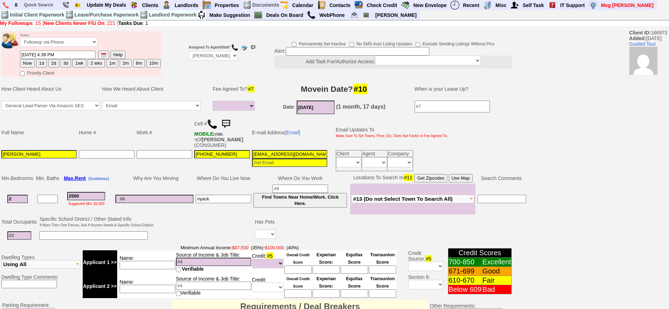
click at [92, 63] on button "2 wks" at bounding box center [96, 63] width 17 height 8
type input "08/27/2025 11:39 AM"
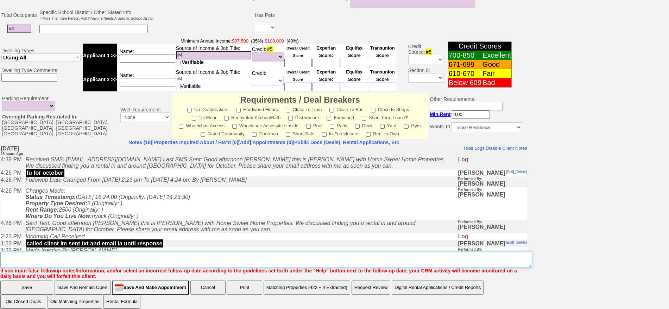
click at [295, 253] on textarea "Insert New Note Here" at bounding box center [266, 260] width 532 height 16
type textarea "set up nyack mls list fu"
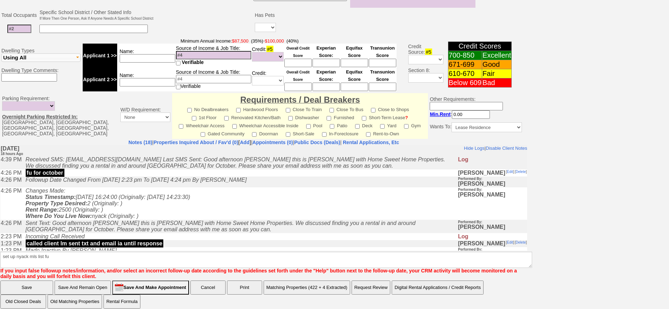
scroll to position [172, 0]
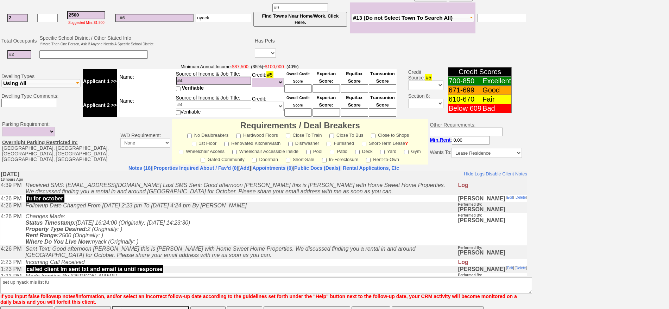
click input "Save" at bounding box center [26, 313] width 53 height 14
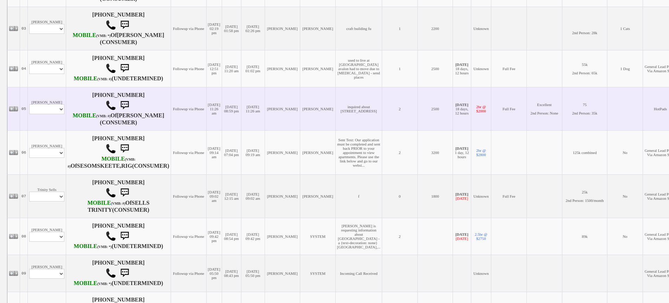
scroll to position [276, 0]
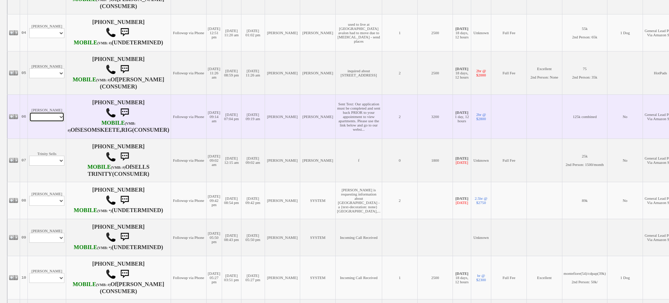
click at [52, 122] on select "Profile Edit Print Email Externally (Will Not Be Tracked In CRM) Closed Deals" at bounding box center [46, 117] width 35 height 10
select select "ChangeURL,/crm/custom/edit_client_form.php?redirect=%2Fcrm%2Fclients.php&id=166…"
click at [29, 122] on select "Profile Edit Print Email Externally (Will Not Be Tracked In CRM) Closed Deals" at bounding box center [46, 117] width 35 height 10
select select
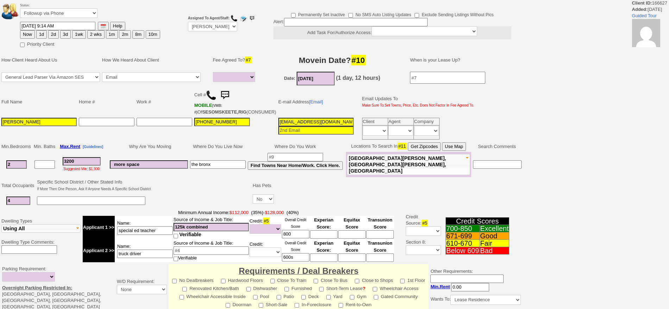
select select
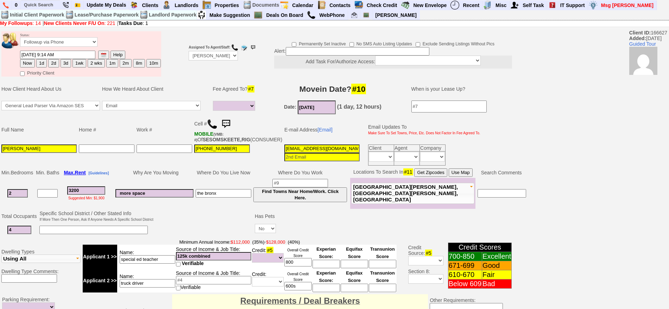
click at [284, 153] on input "[EMAIL_ADDRESS][DOMAIN_NAME]" at bounding box center [321, 149] width 75 height 8
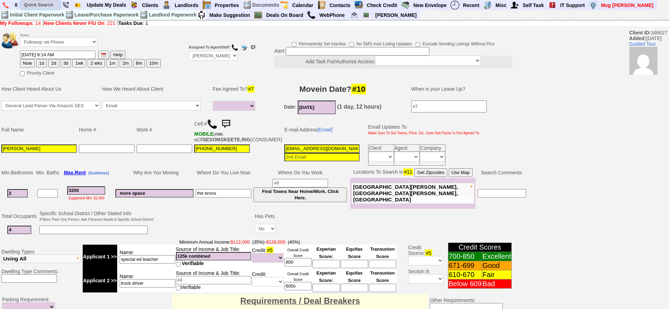
click at [40, 5] on input "text" at bounding box center [40, 4] width 39 height 9
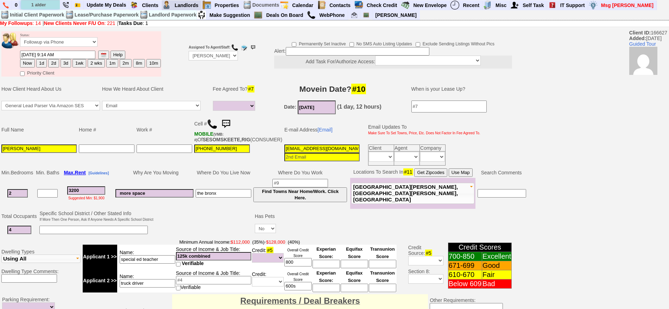
type input "1 alder"
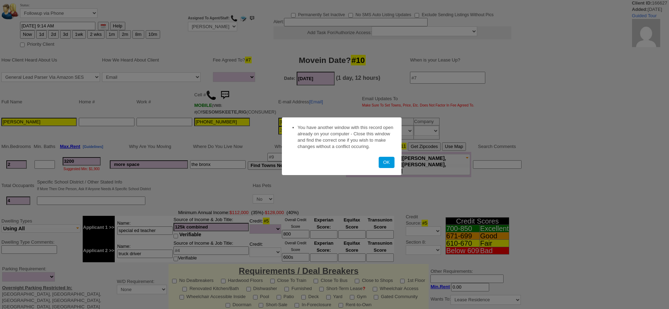
select select
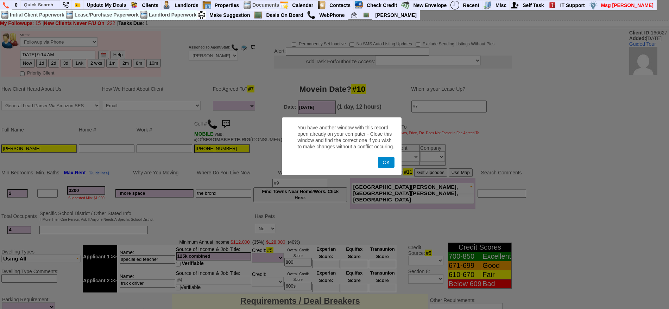
click at [390, 162] on button "OK" at bounding box center [386, 162] width 16 height 11
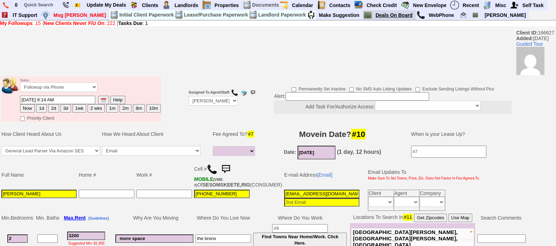
click at [378, 17] on link "Deals On Board" at bounding box center [394, 15] width 43 height 9
